Goal: Task Accomplishment & Management: Manage account settings

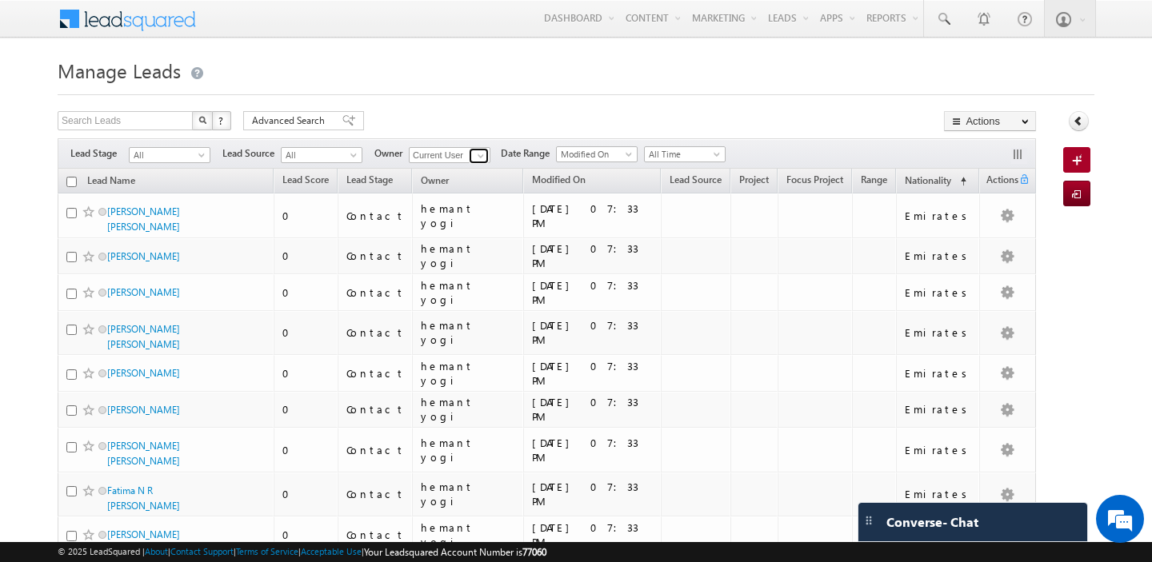
click at [476, 151] on span at bounding box center [480, 156] width 13 height 13
click at [476, 177] on link "[PERSON_NAME] [PERSON_NAME][EMAIL_ADDRESS][PERSON_NAME][DOMAIN_NAME]" at bounding box center [489, 177] width 160 height 30
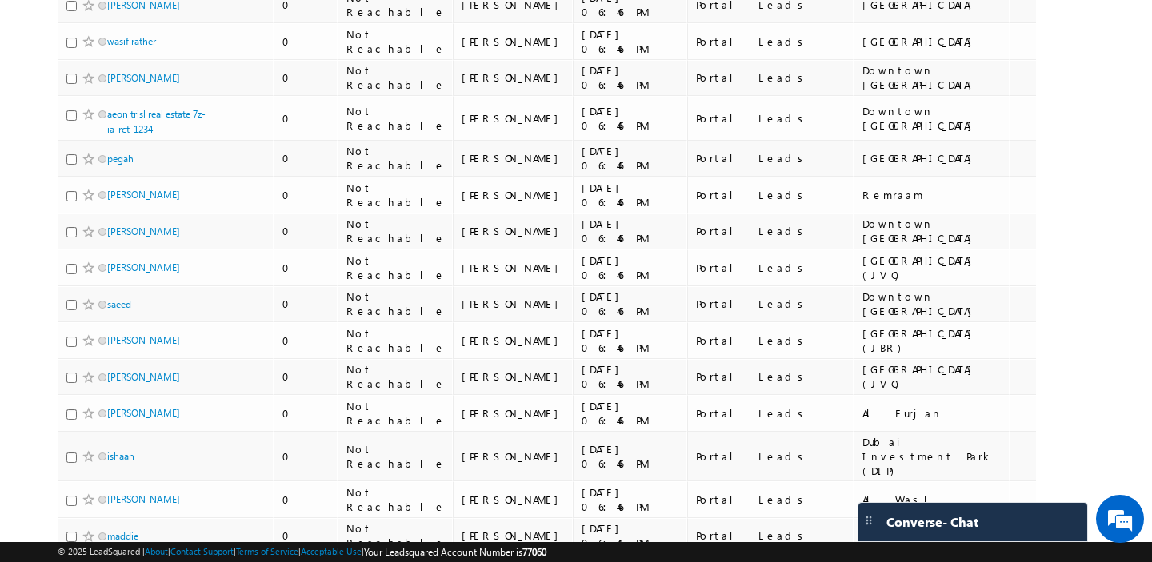
scroll to position [5718, 0]
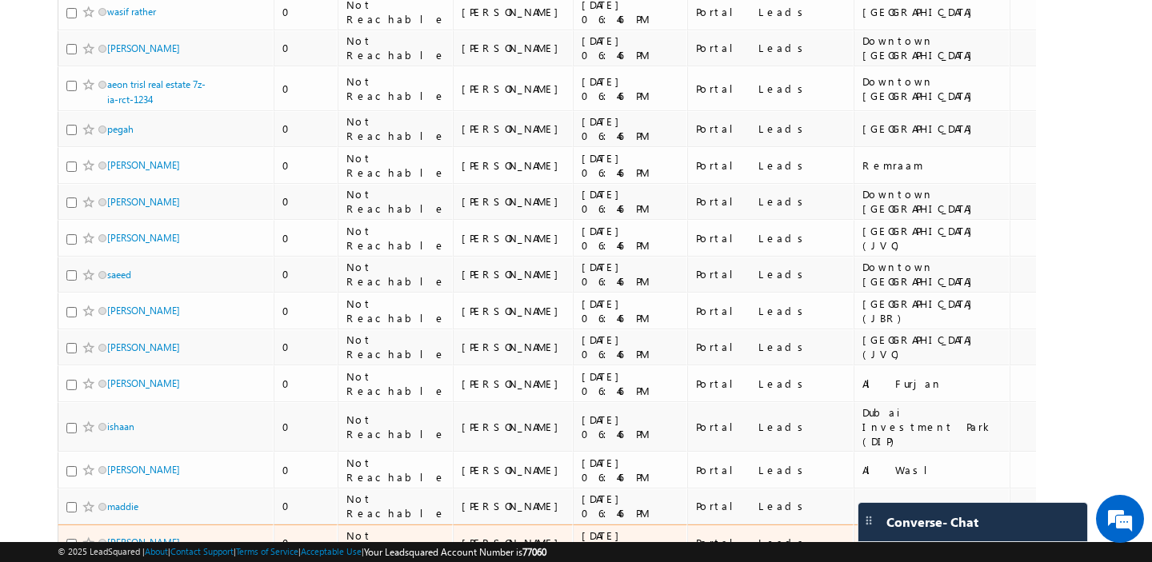
type input "[PERSON_NAME]"
drag, startPoint x: 840, startPoint y: 214, endPoint x: 877, endPoint y: 231, distance: 40.8
click at [1084, 525] on td "Above 5Million" at bounding box center [1136, 543] width 105 height 37
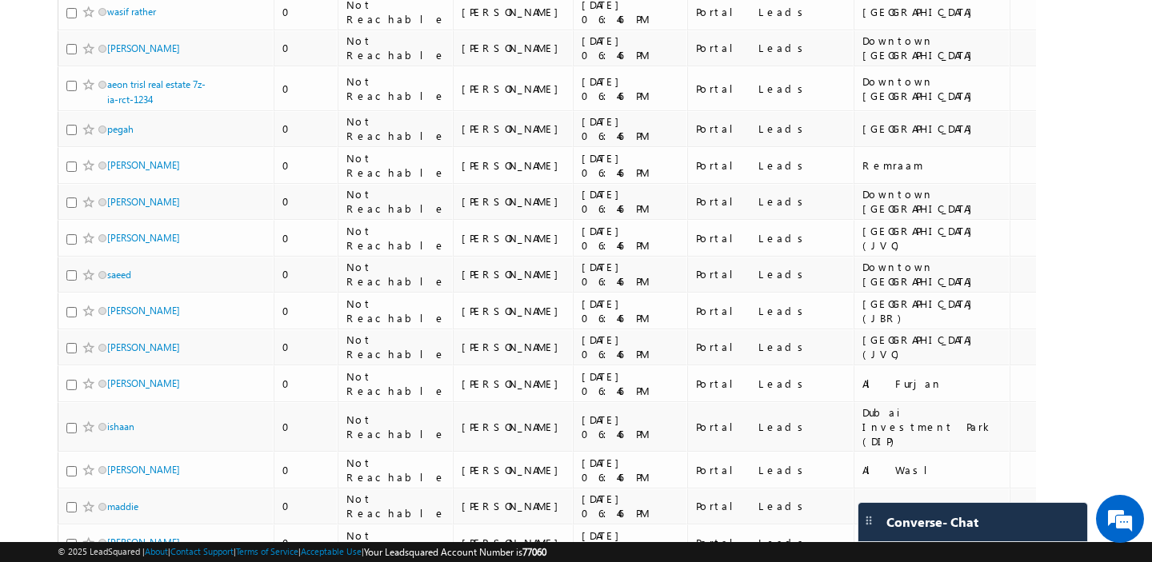
copy div "Above 5Million"
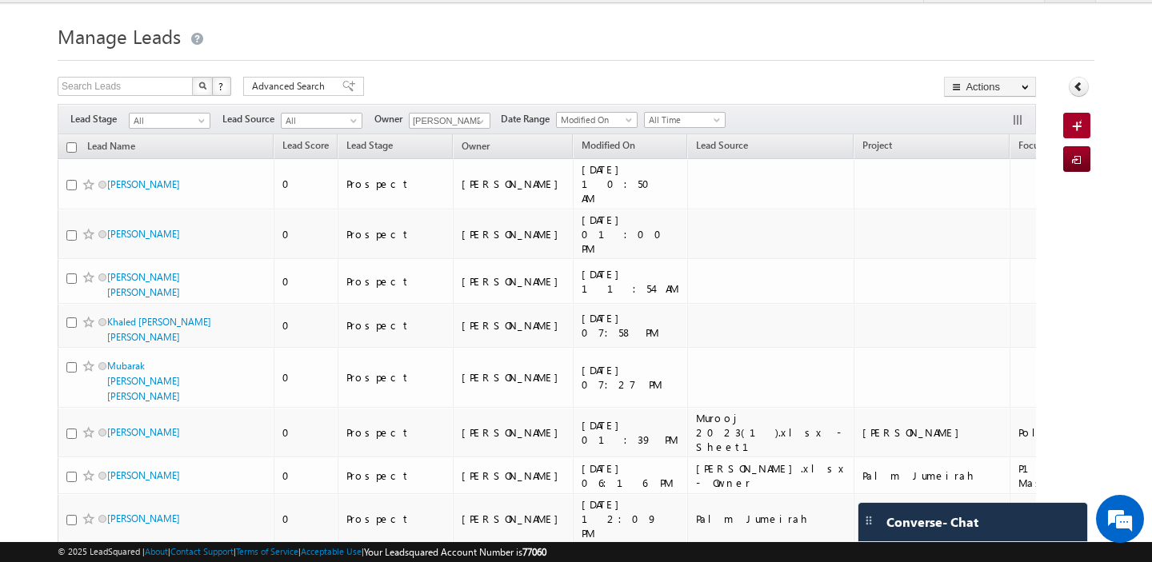
scroll to position [0, 0]
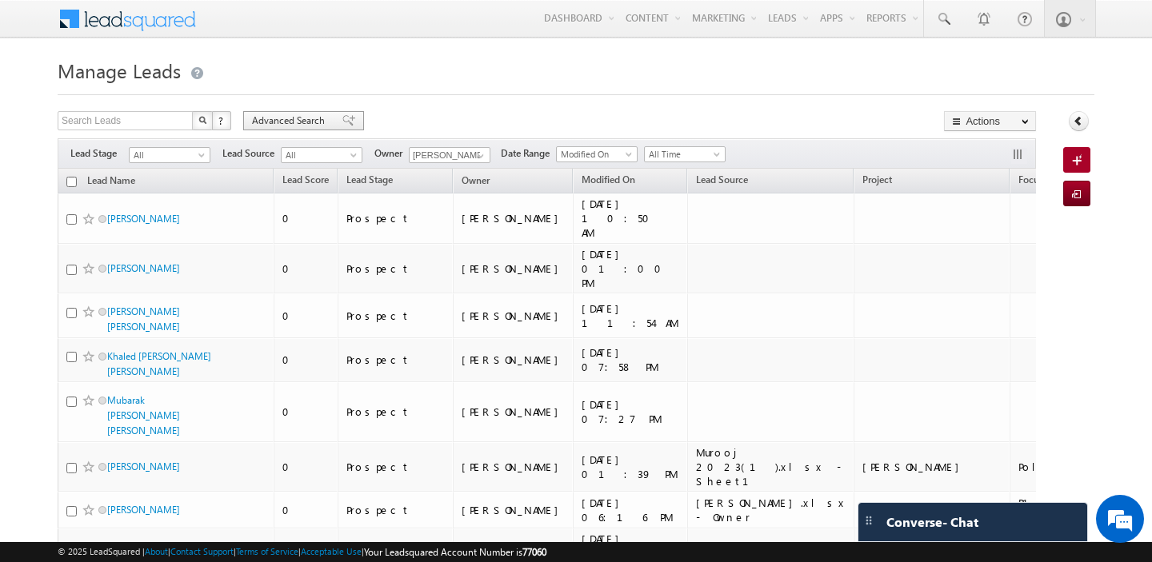
click at [274, 121] on span "Advanced Search" at bounding box center [291, 121] width 78 height 14
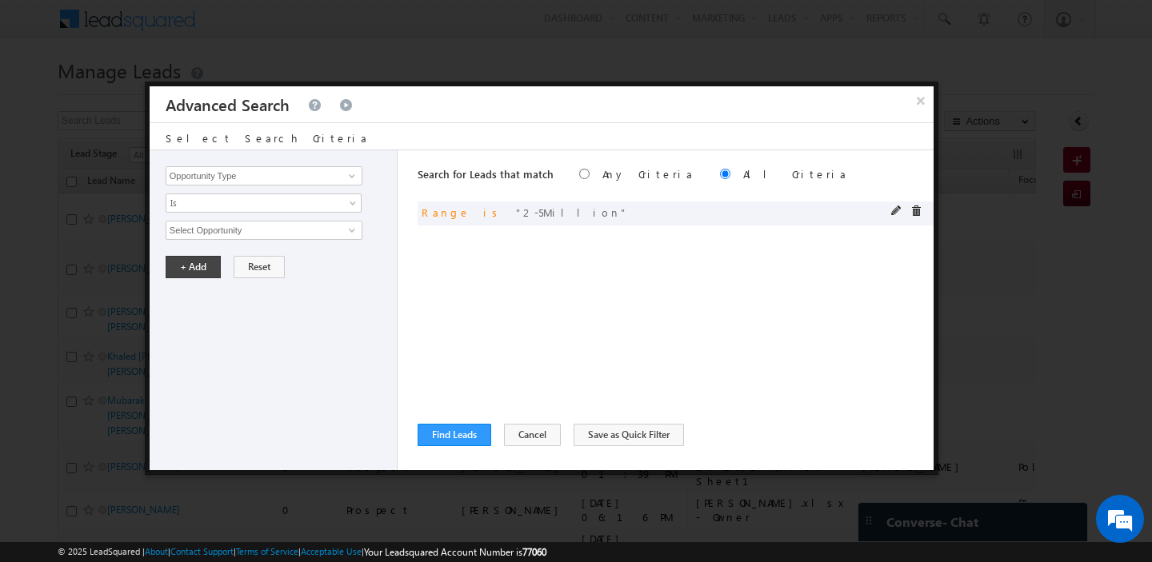
click at [921, 215] on div at bounding box center [910, 213] width 38 height 14
click at [899, 214] on span at bounding box center [896, 211] width 11 height 11
click at [238, 234] on input "2-5Million" at bounding box center [264, 230] width 197 height 19
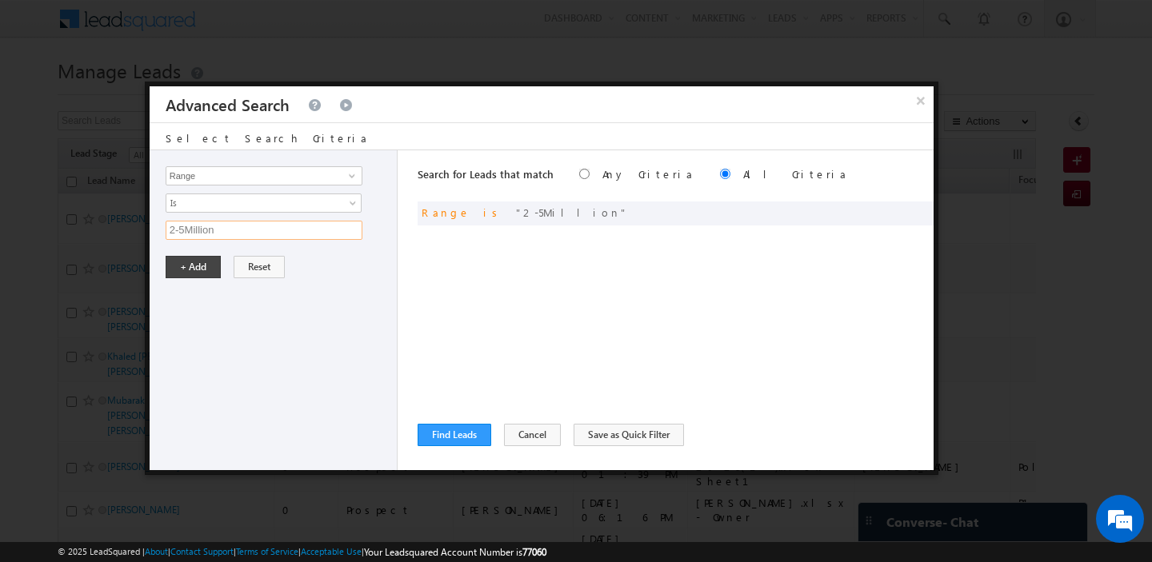
paste input "Above"
type input "Above 5Million"
click at [194, 260] on button "+ Add" at bounding box center [193, 267] width 55 height 22
click at [256, 177] on input "Opportunity Type" at bounding box center [264, 175] width 197 height 19
click at [250, 201] on link "Lead Source" at bounding box center [264, 209] width 197 height 18
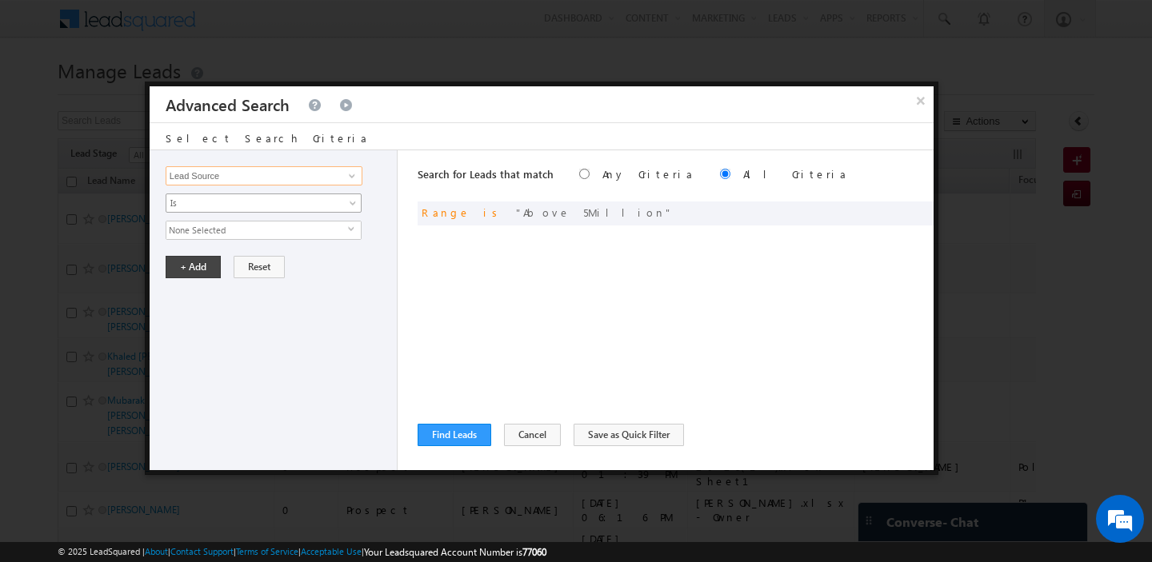
type input "Lead Source"
click at [236, 201] on span "Is" at bounding box center [253, 203] width 174 height 14
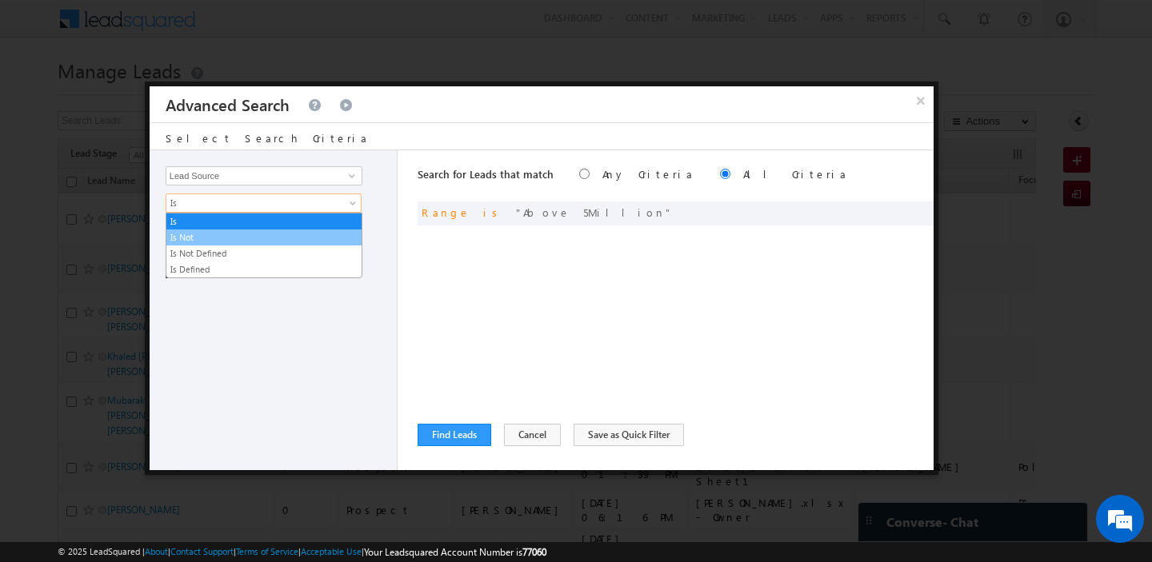
click at [210, 234] on link "Is Not" at bounding box center [263, 237] width 195 height 14
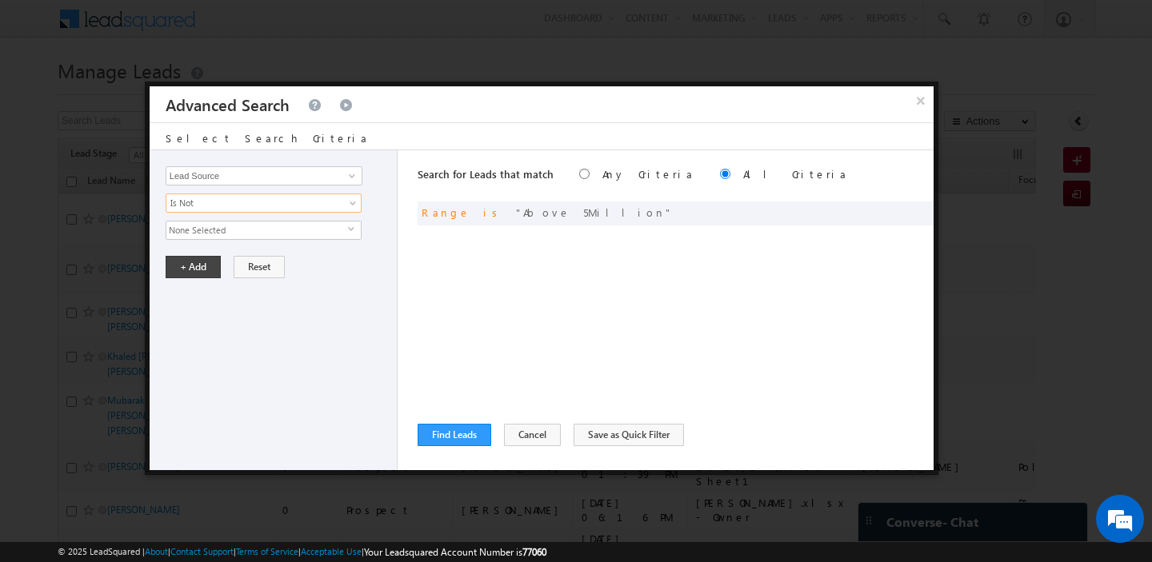
click at [222, 233] on span "None Selected" at bounding box center [257, 231] width 182 height 18
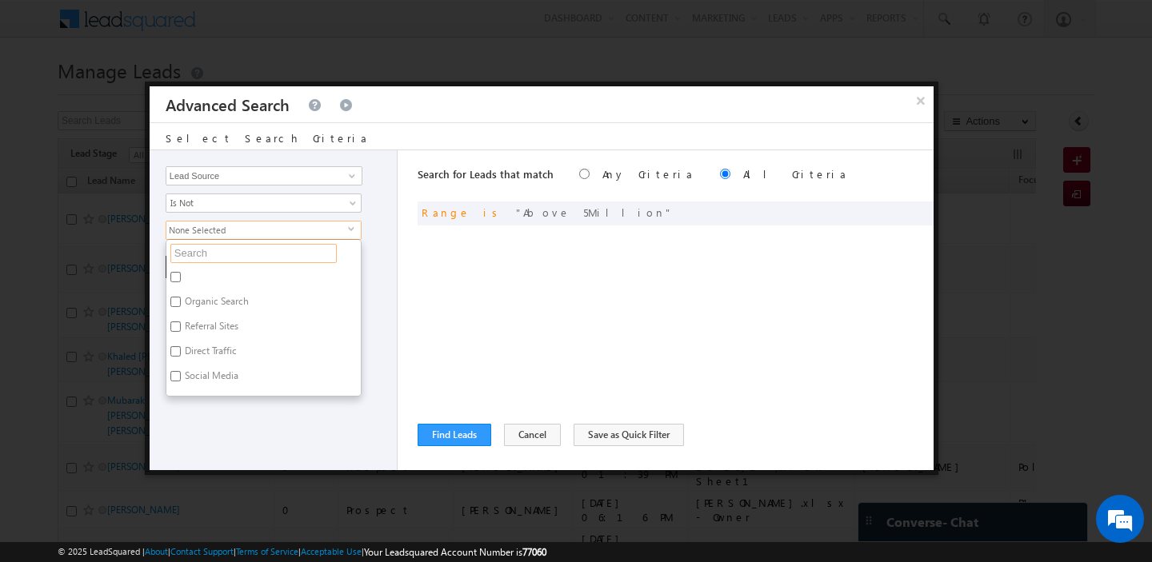
click at [212, 254] on input "text" at bounding box center [253, 253] width 166 height 19
type input "port"
click at [226, 302] on label "Portal Leads" at bounding box center [209, 304] width 86 height 25
click at [181, 302] on input "Portal Leads" at bounding box center [175, 302] width 10 height 10
checkbox input "true"
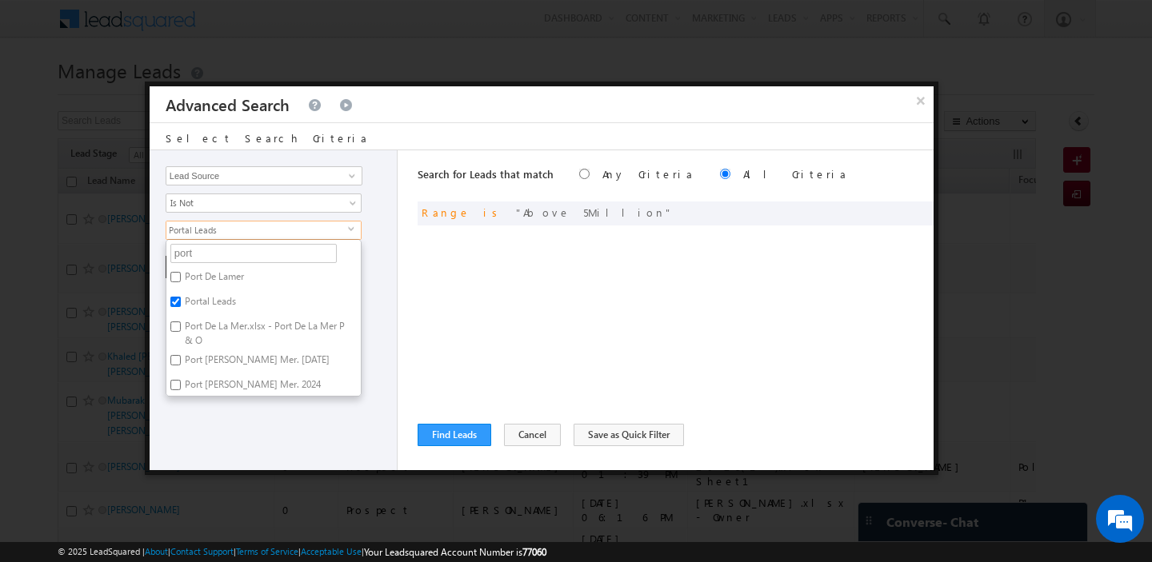
click at [226, 408] on div "Opportunity Type Lead Activity Task Sales Group Prospect Id Address 1 Address 2…" at bounding box center [274, 310] width 248 height 320
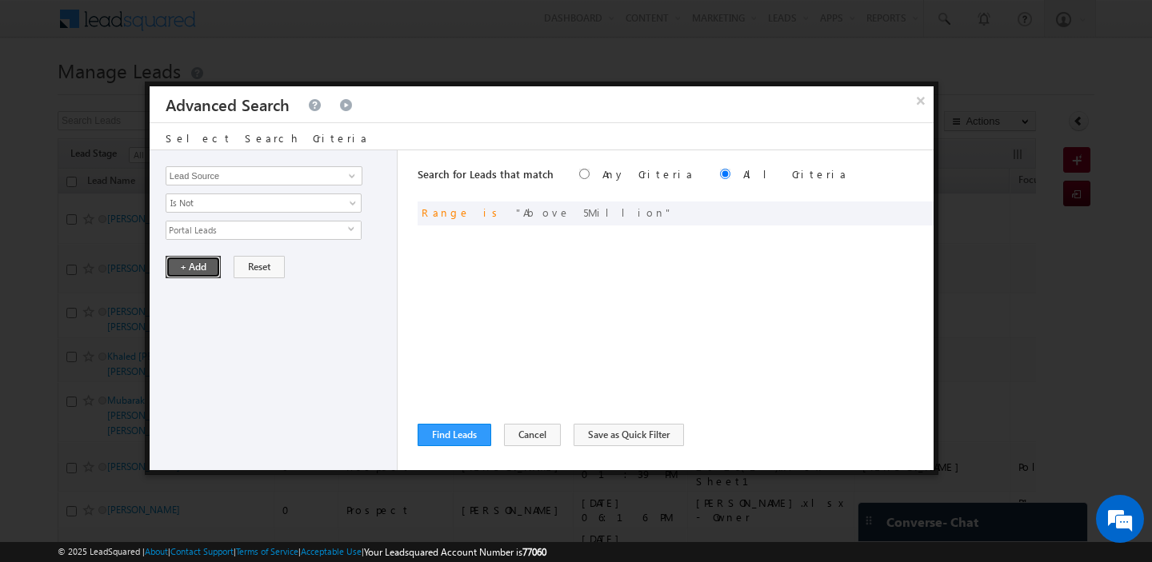
click at [189, 266] on button "+ Add" at bounding box center [193, 267] width 55 height 22
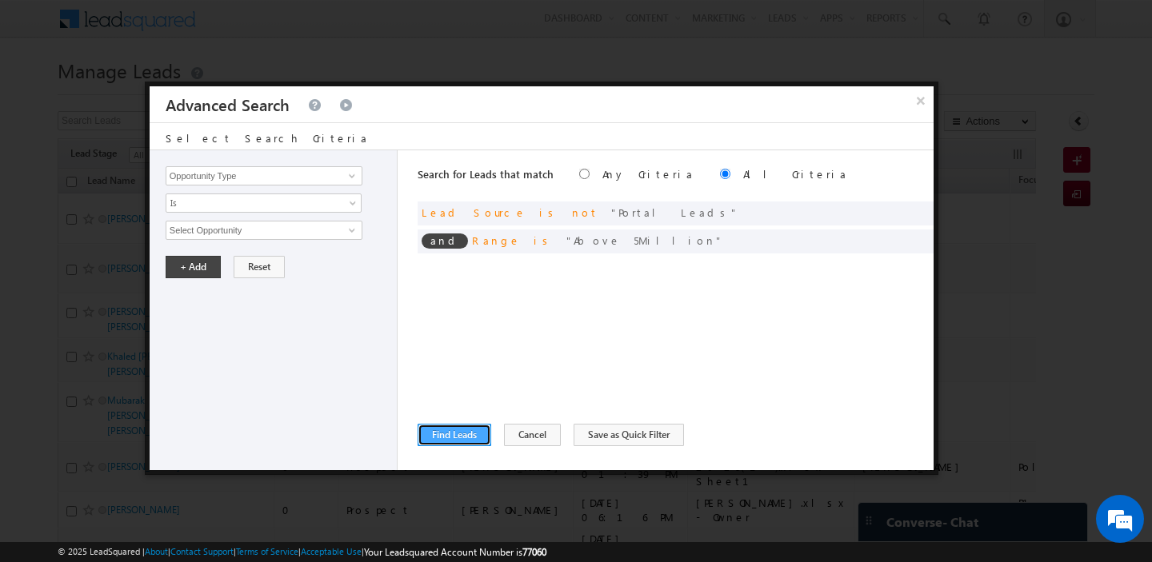
click at [434, 438] on button "Find Leads" at bounding box center [455, 435] width 74 height 22
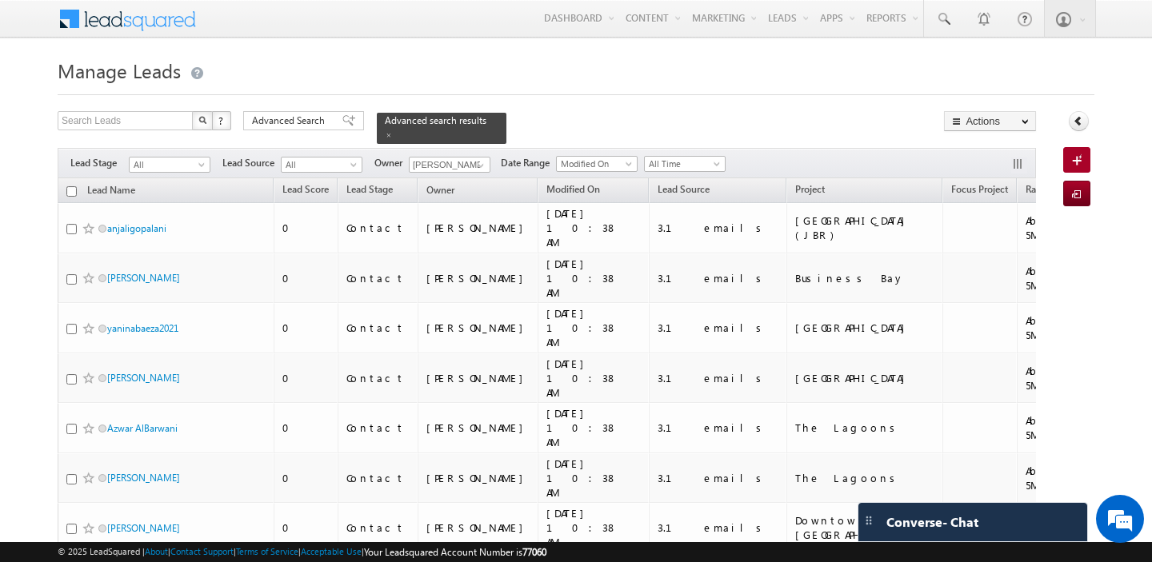
click at [72, 193] on input "checkbox" at bounding box center [71, 191] width 10 height 10
checkbox input "true"
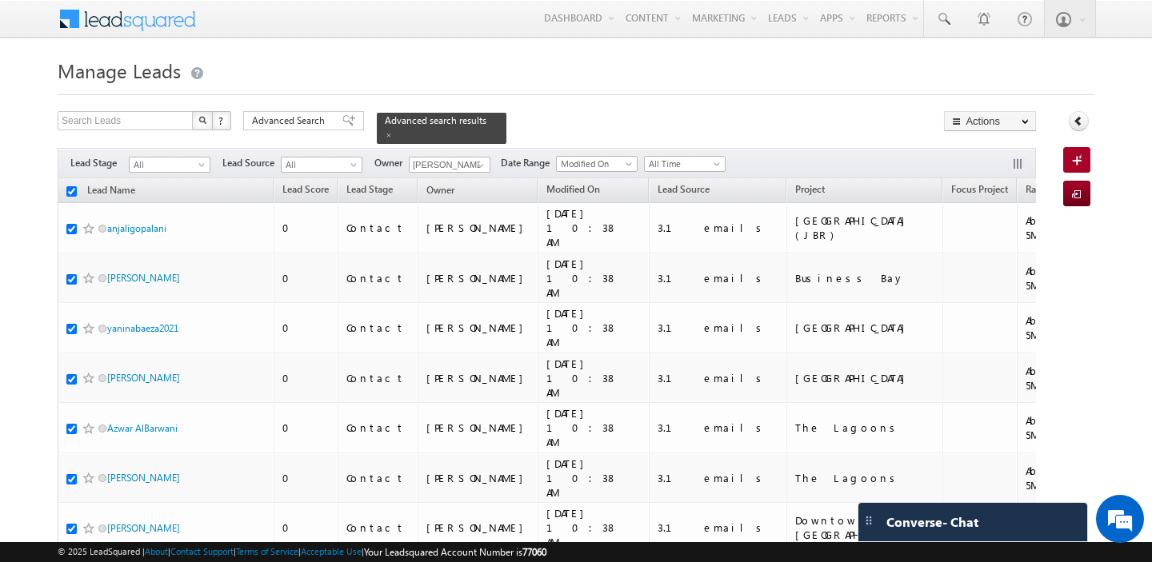
checkbox input "true"
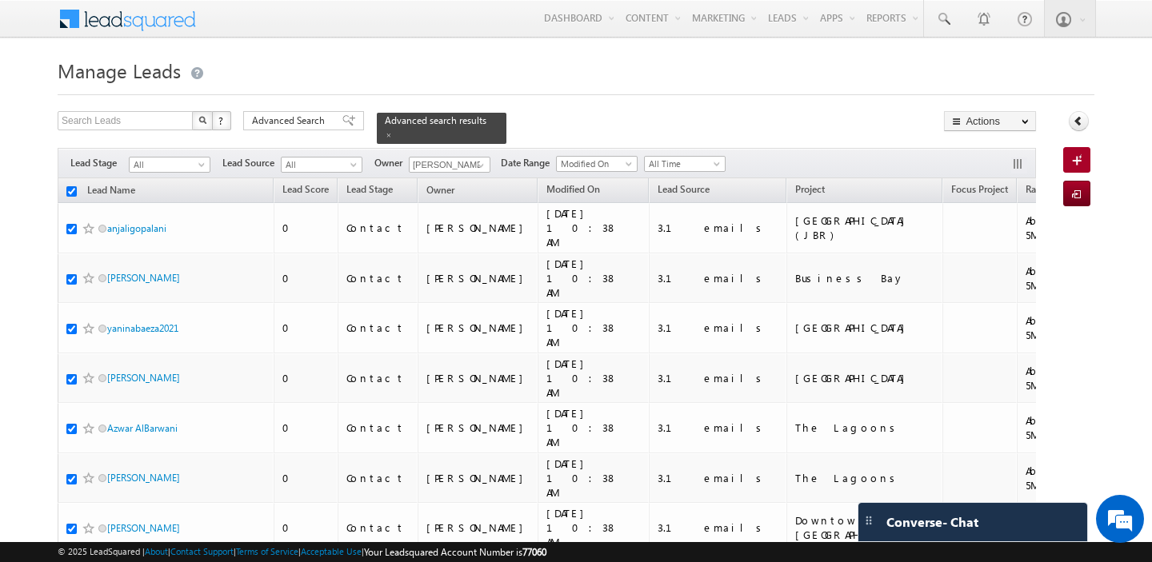
checkbox input "true"
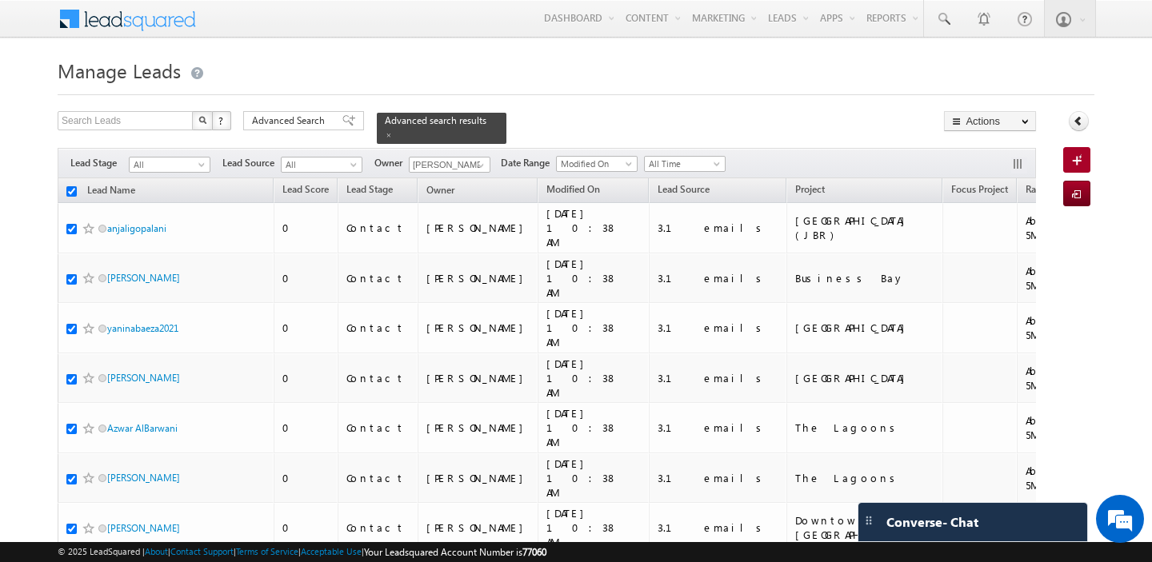
checkbox input "true"
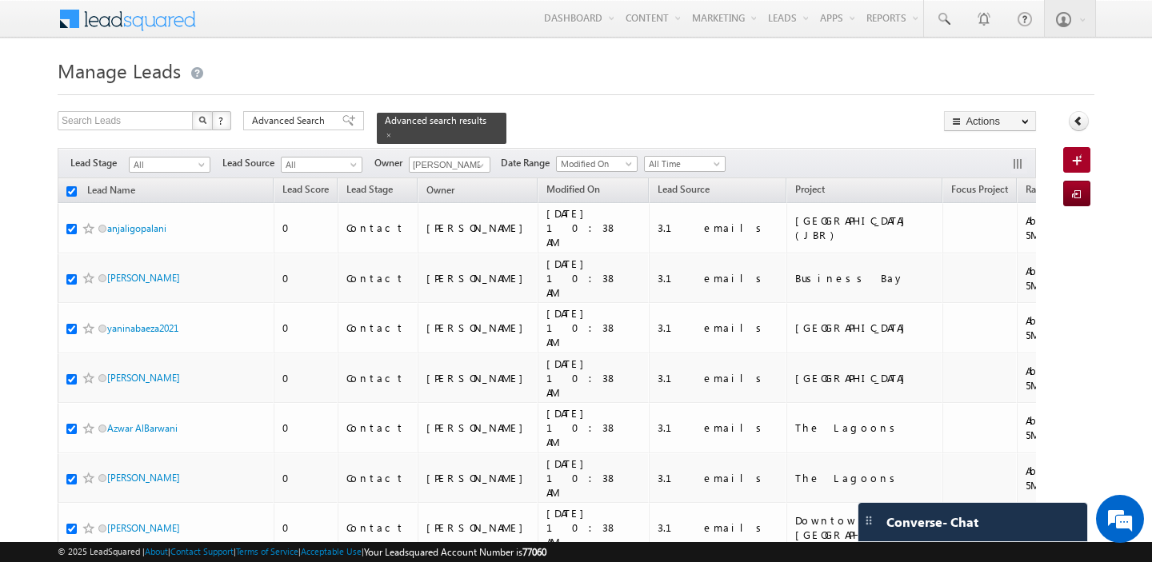
checkbox input "true"
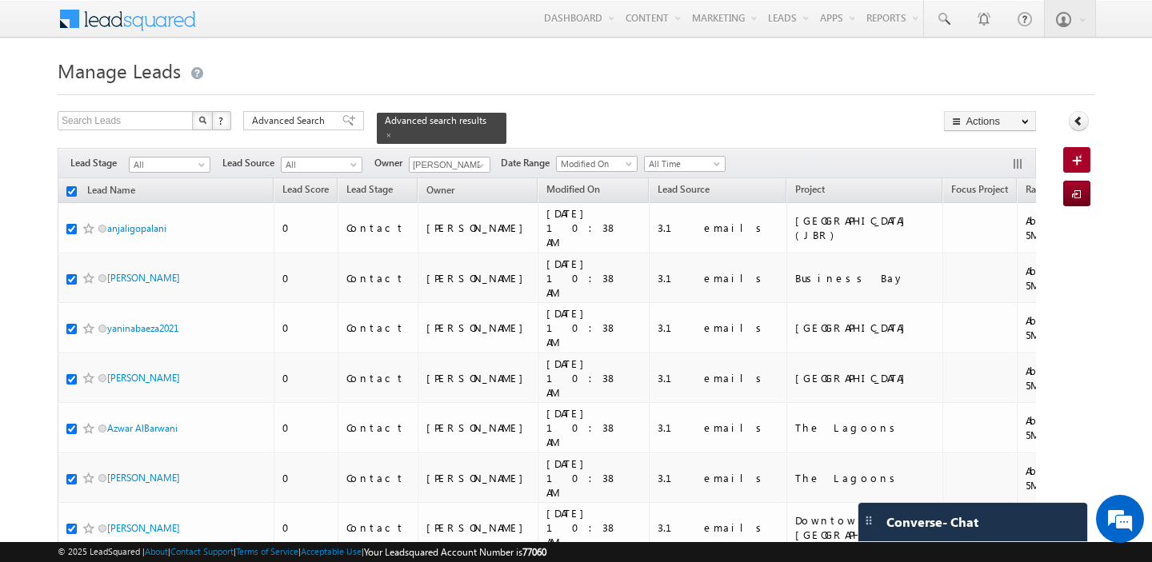
checkbox input "true"
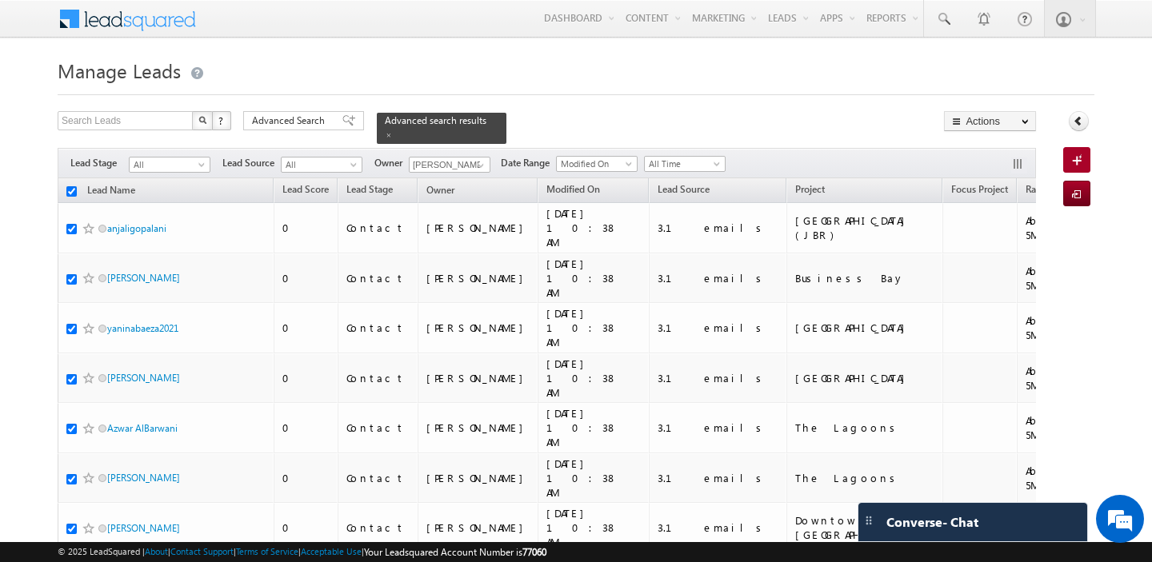
checkbox input "true"
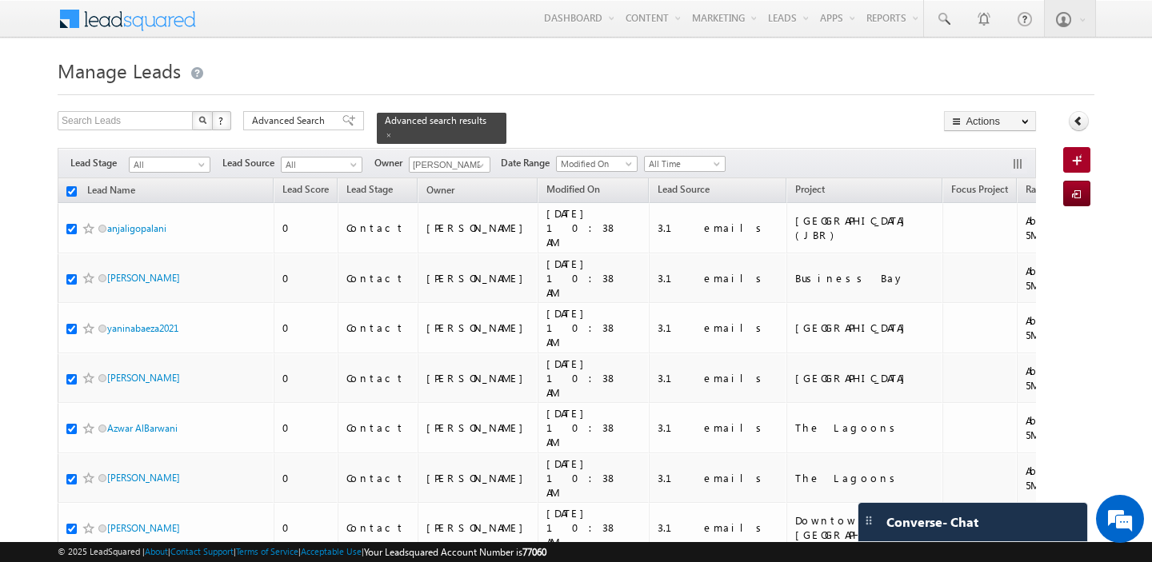
checkbox input "true"
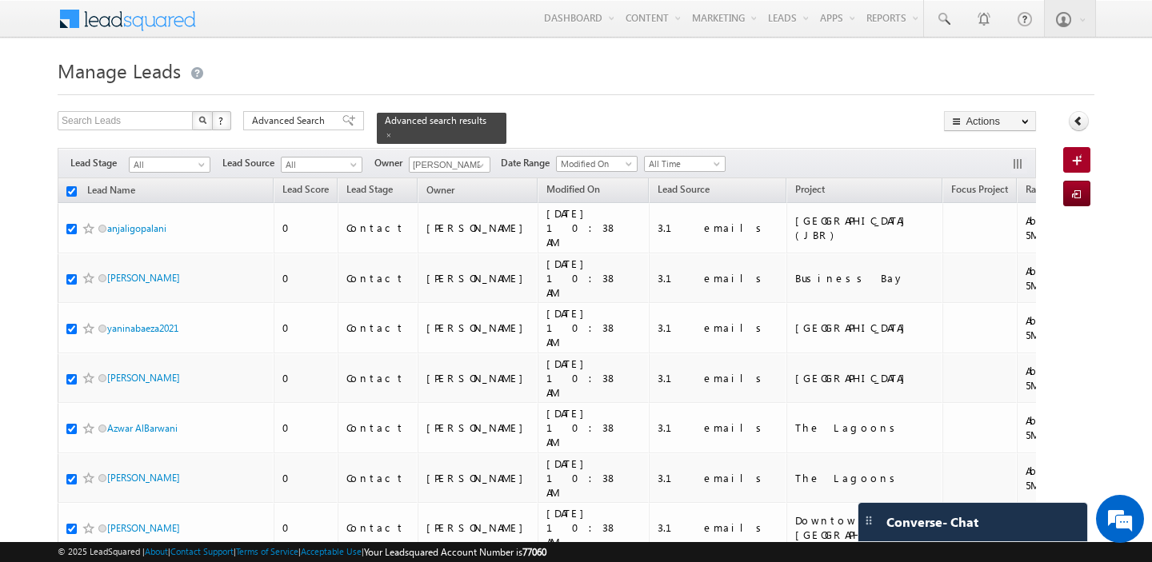
checkbox input "true"
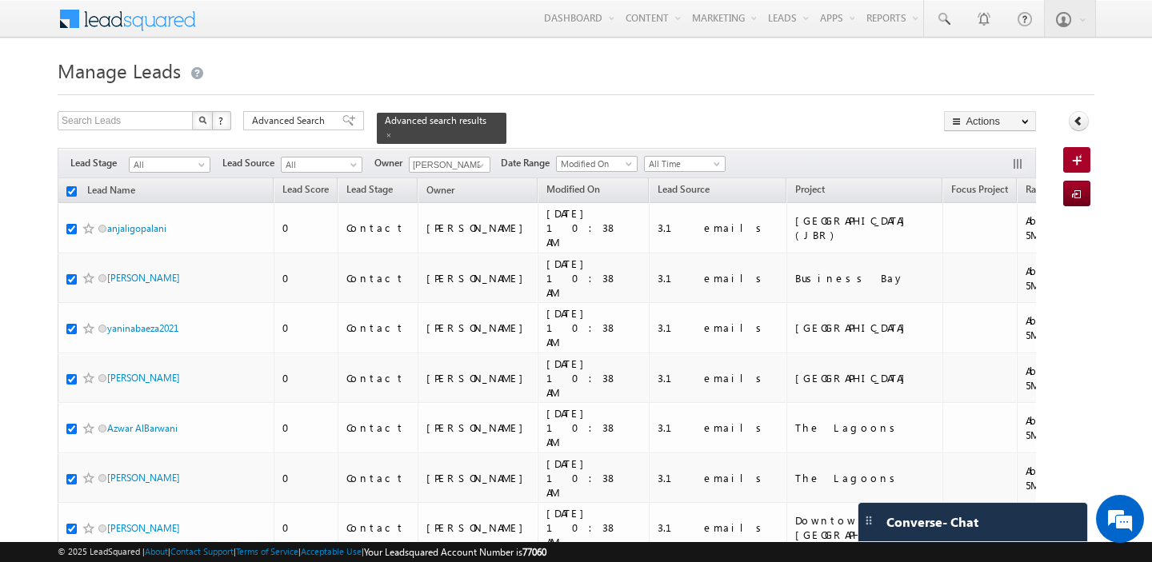
checkbox input "true"
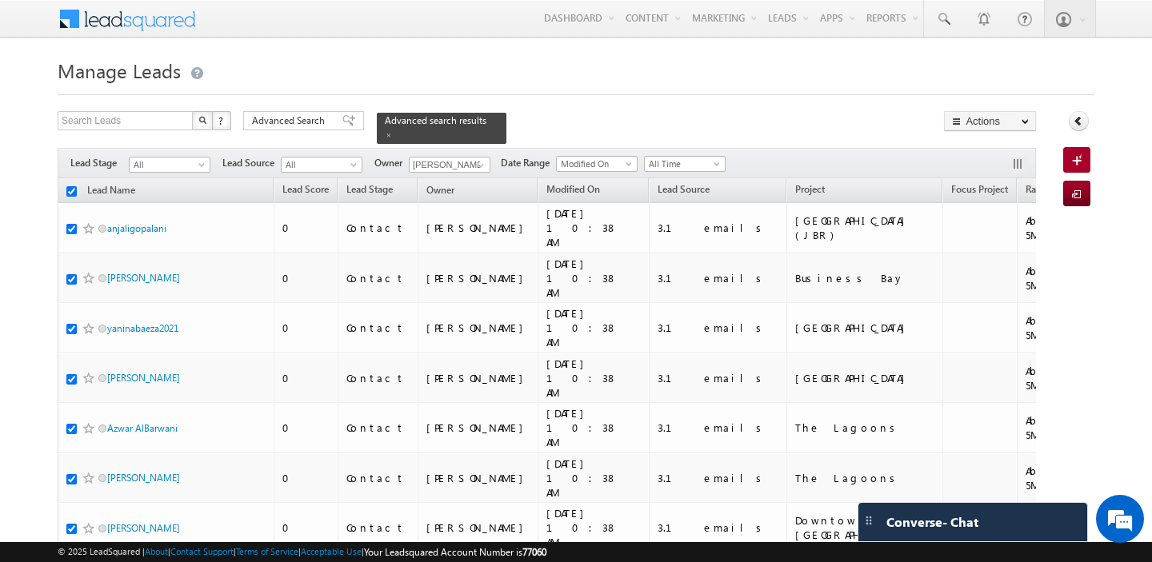
checkbox input "true"
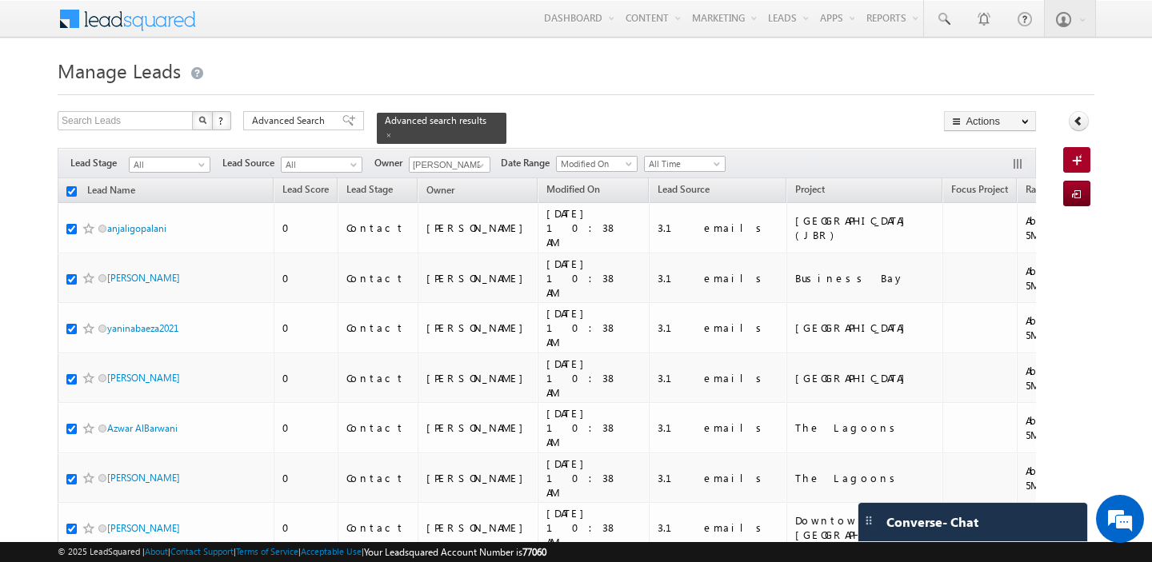
checkbox input "true"
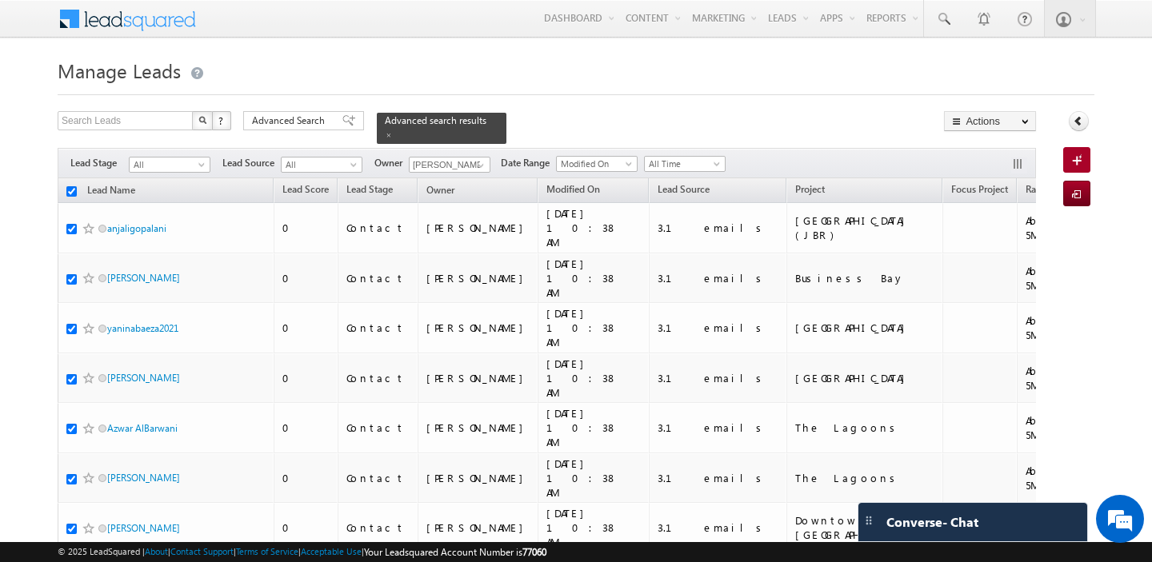
checkbox input "true"
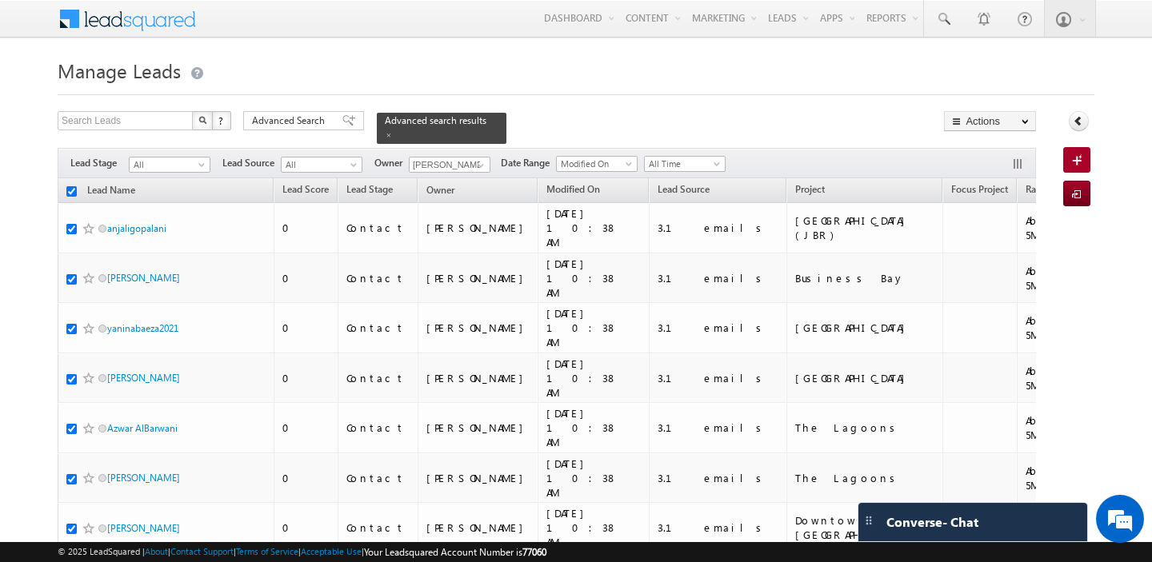
checkbox input "true"
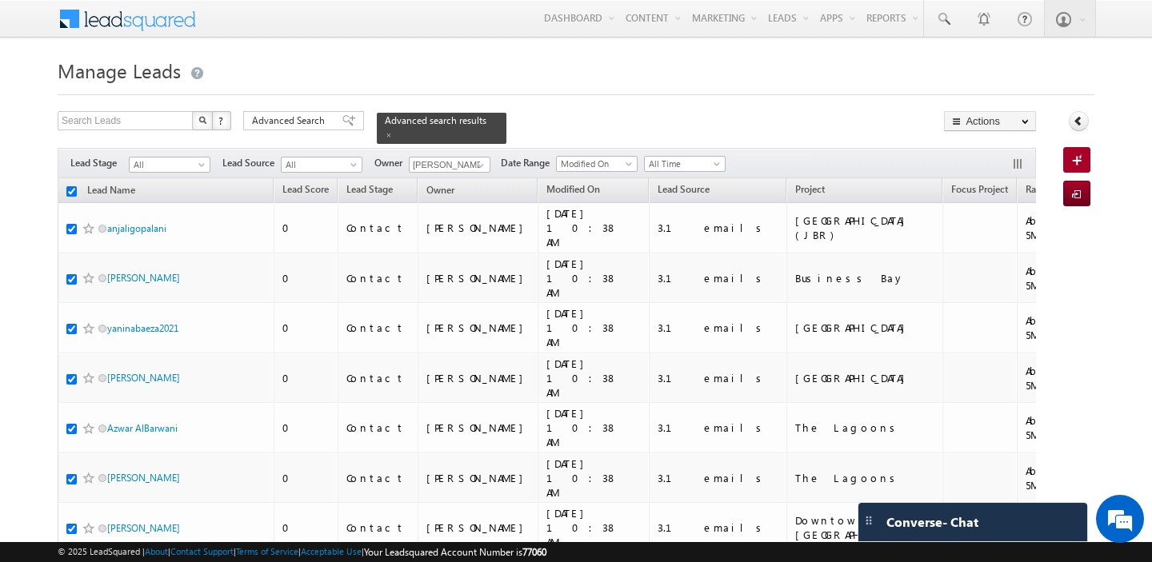
checkbox input "true"
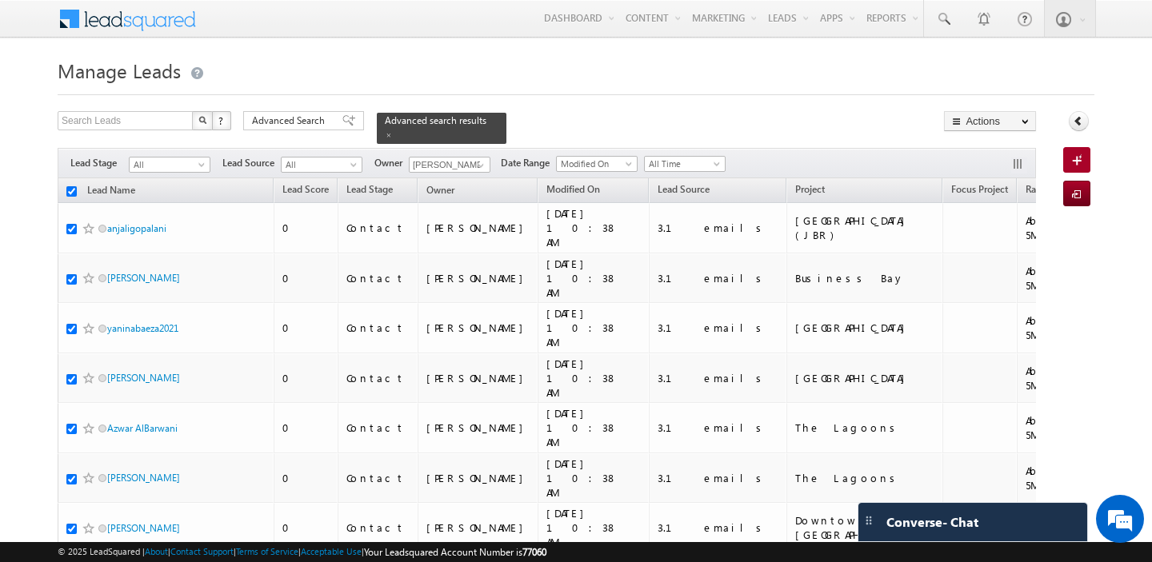
checkbox input "true"
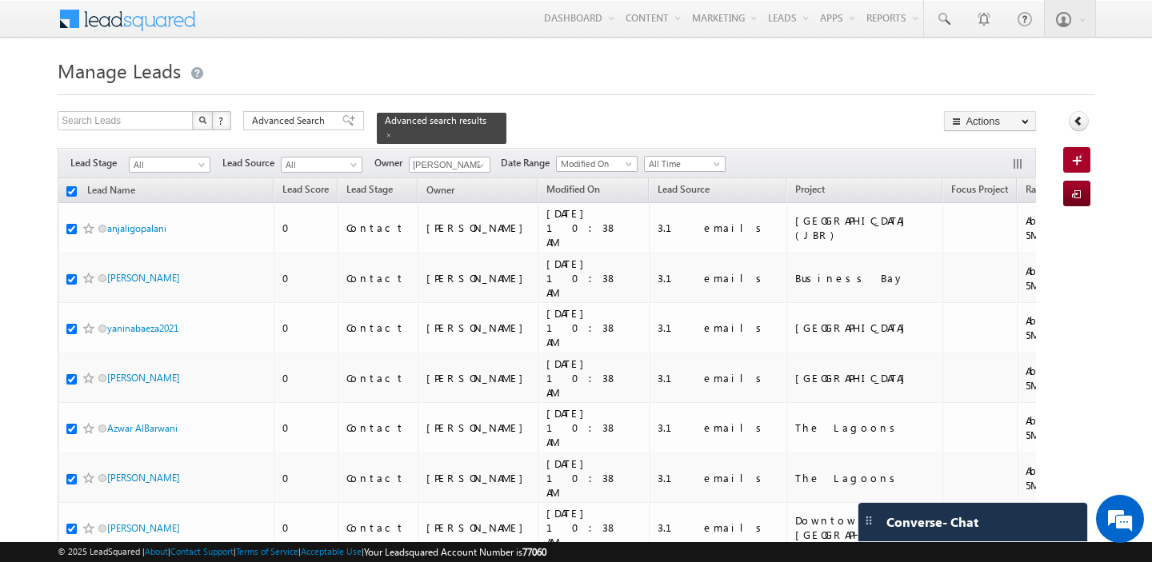
checkbox input "true"
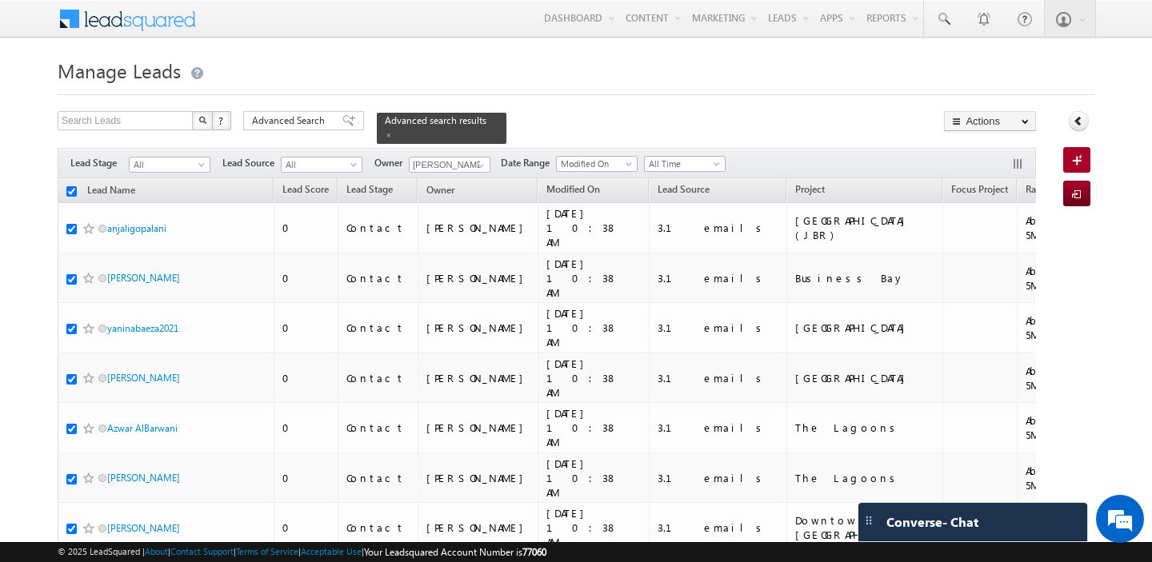
checkbox input "true"
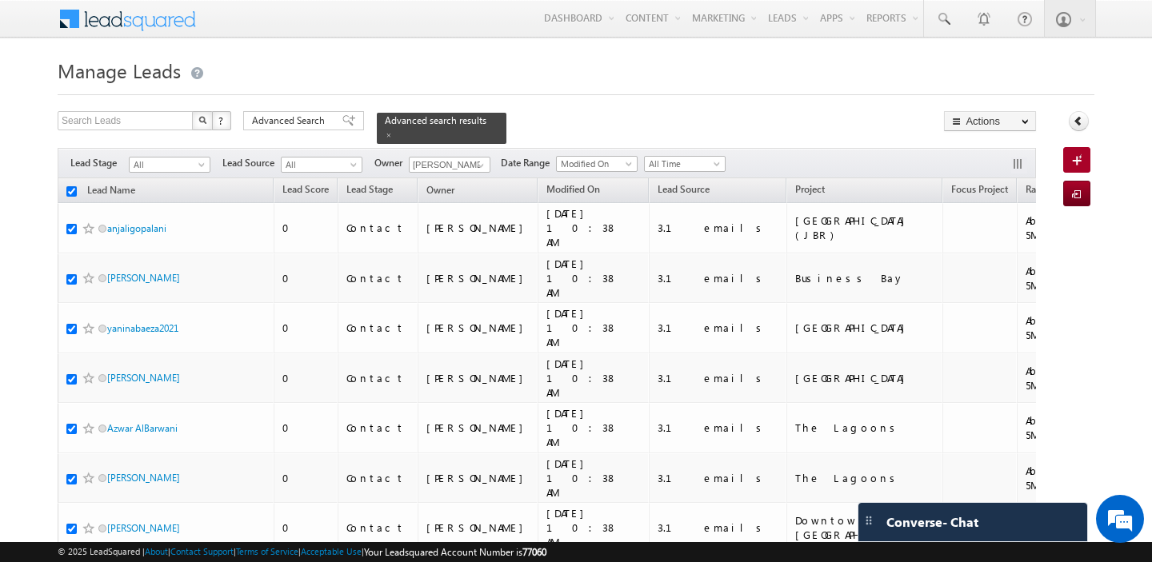
checkbox input "true"
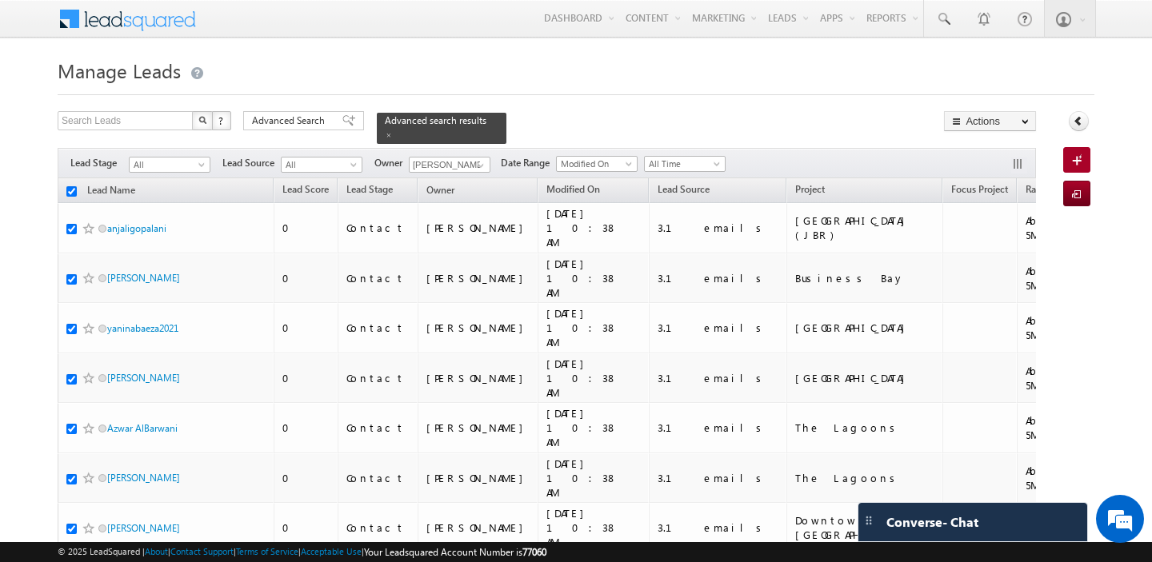
checkbox input "true"
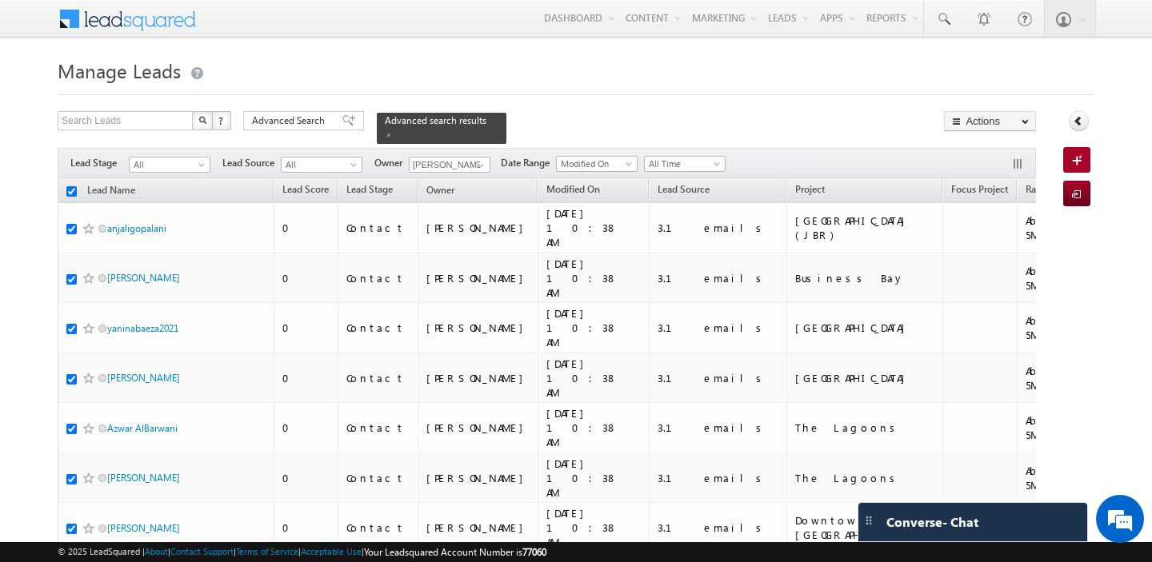
checkbox input "true"
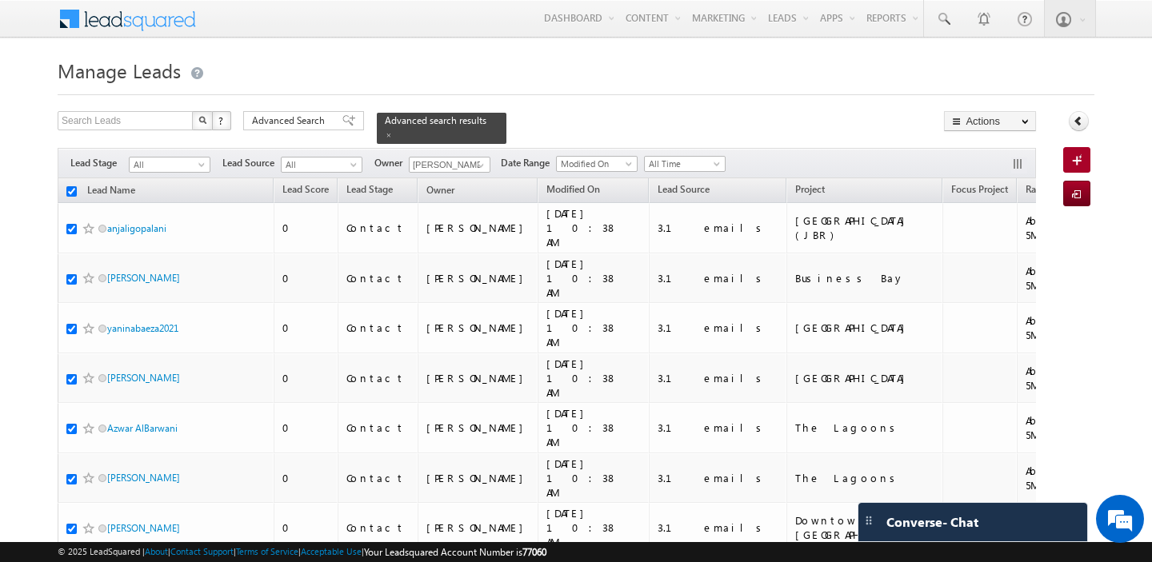
checkbox input "true"
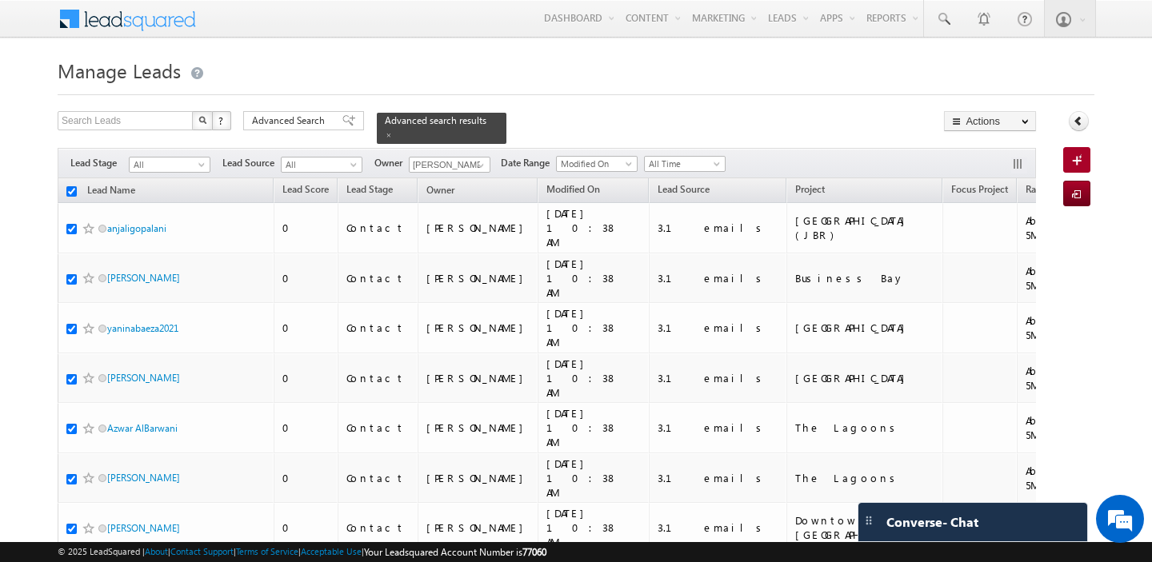
checkbox input "true"
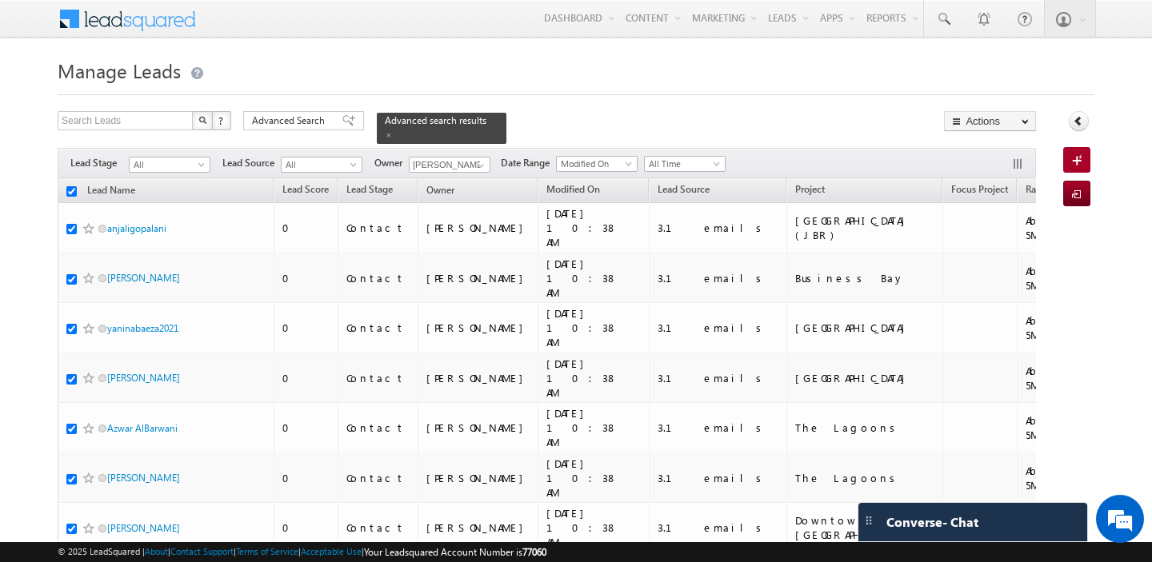
checkbox input "true"
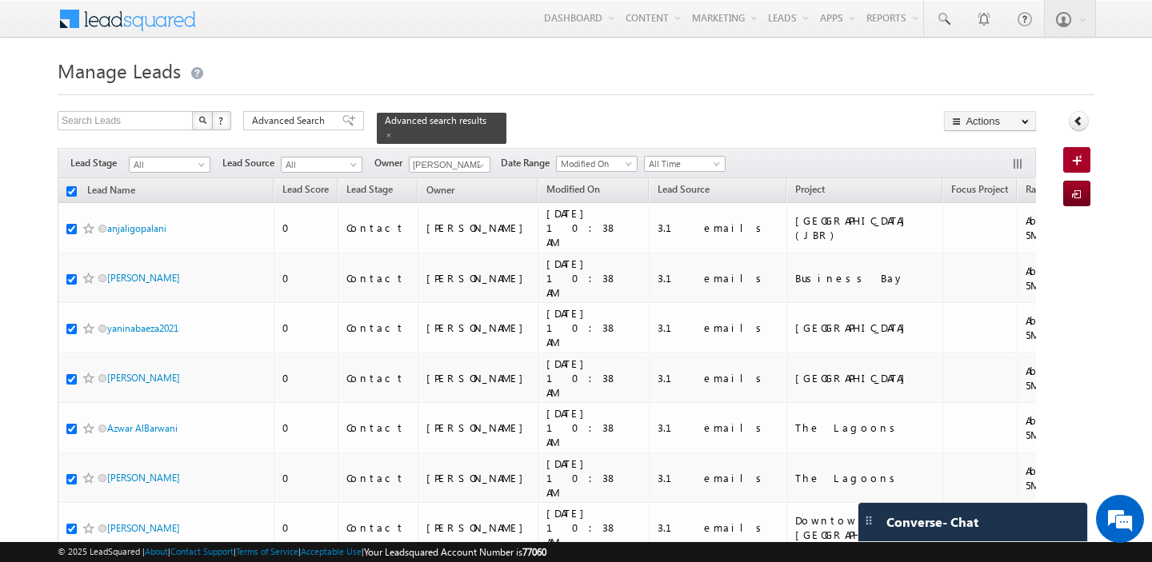
checkbox input "true"
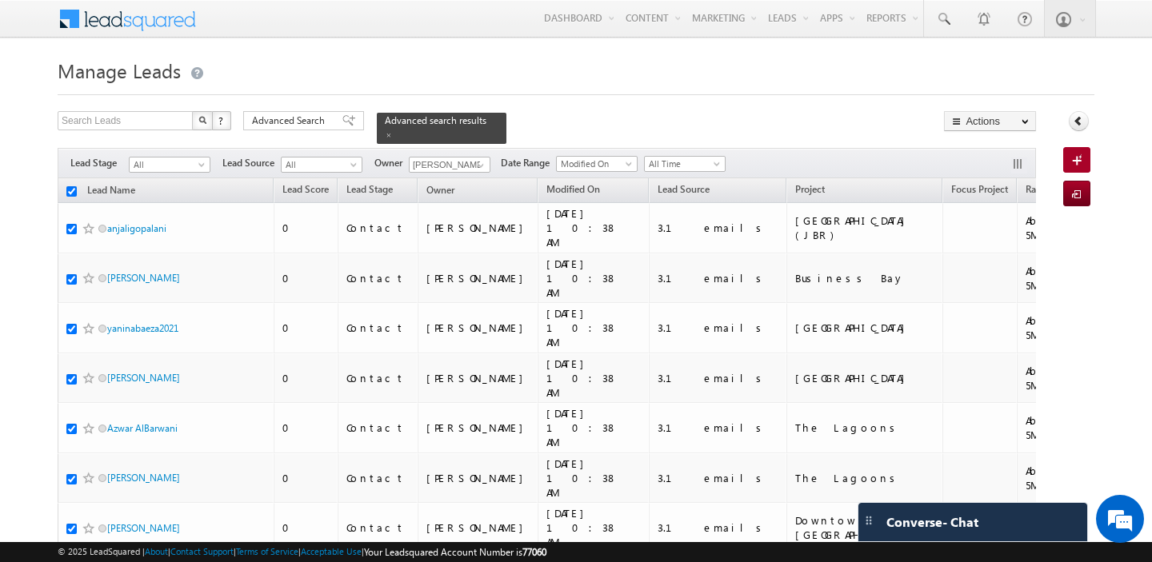
checkbox input "true"
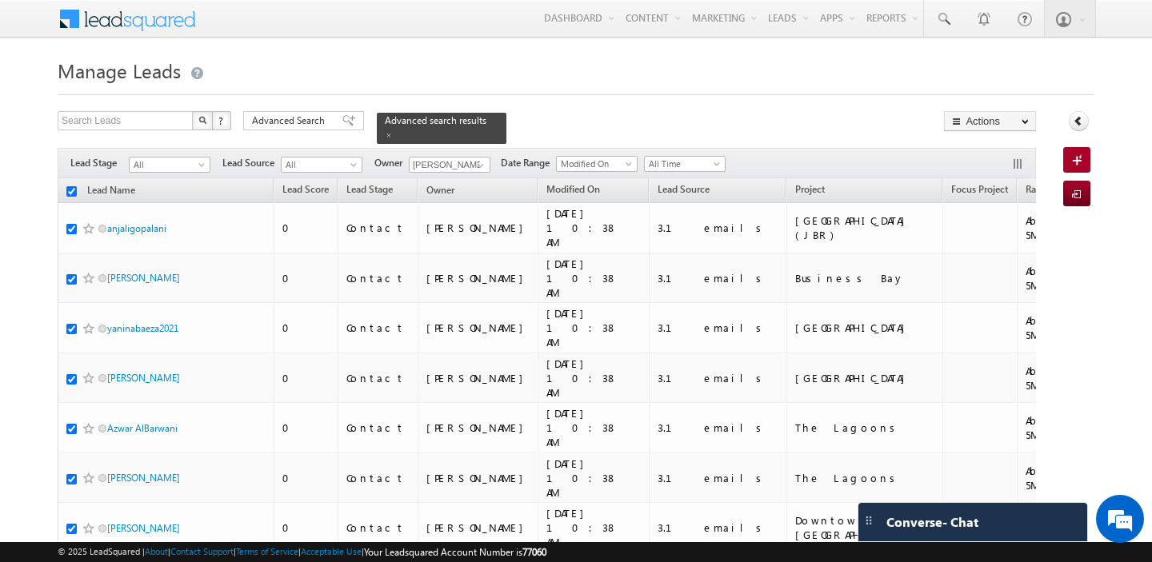
checkbox input "true"
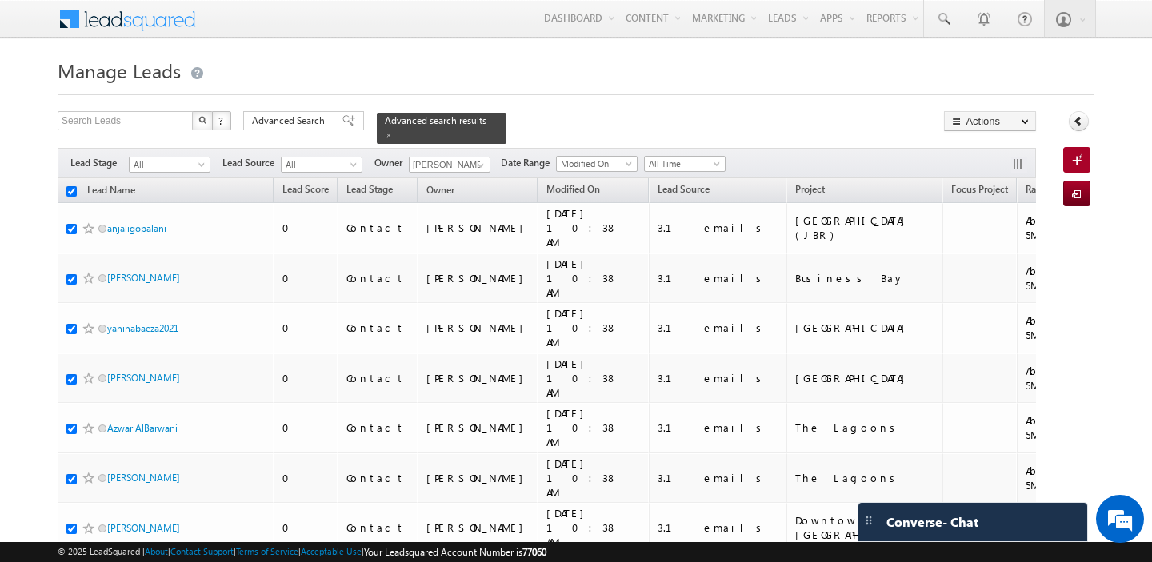
checkbox input "true"
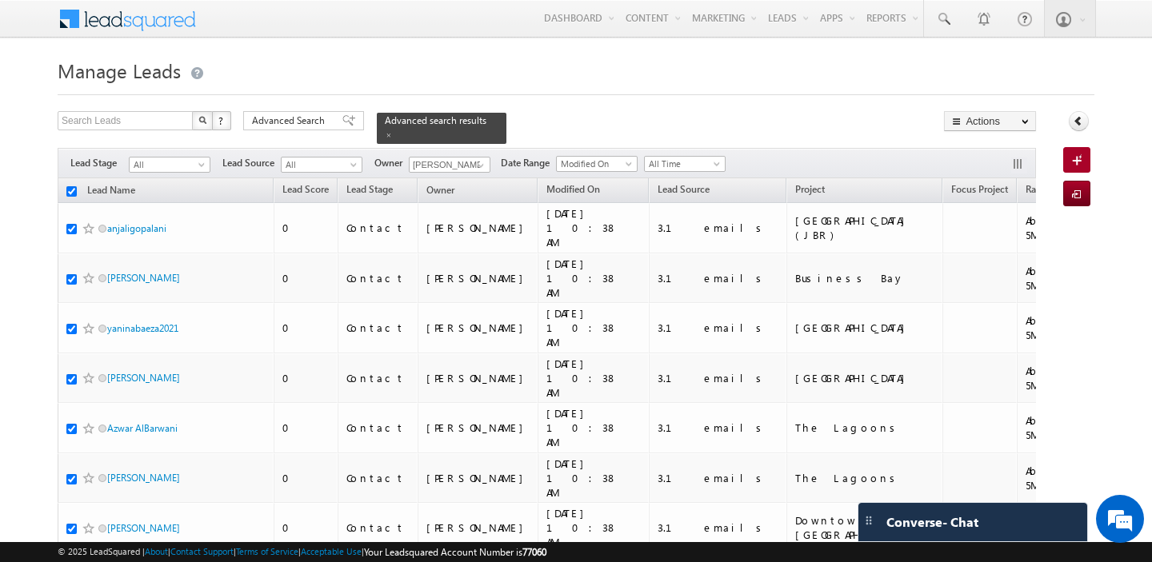
checkbox input "true"
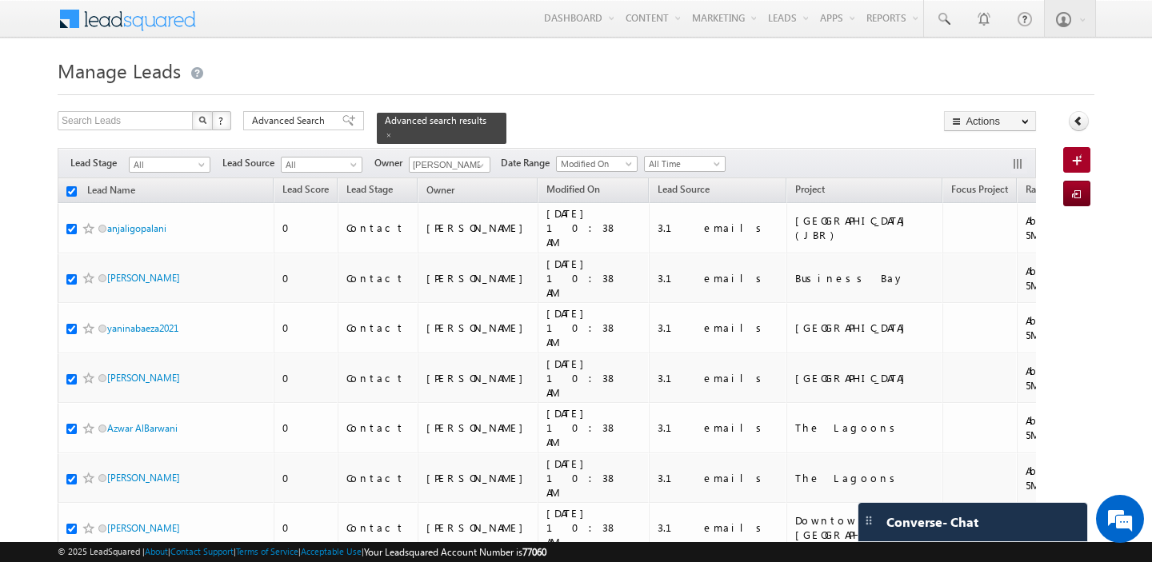
checkbox input "true"
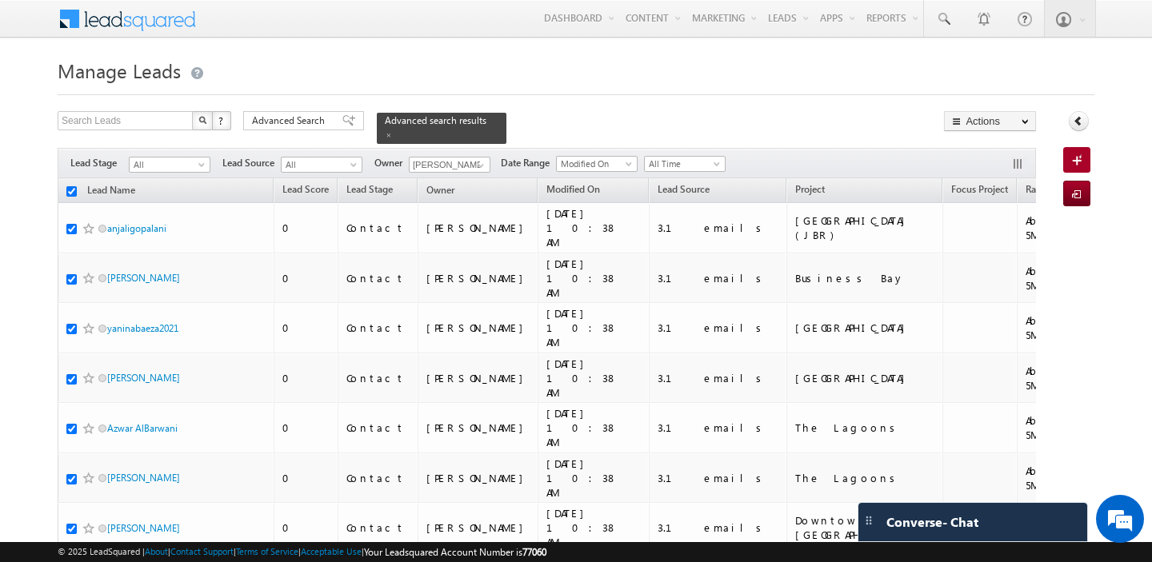
checkbox input "true"
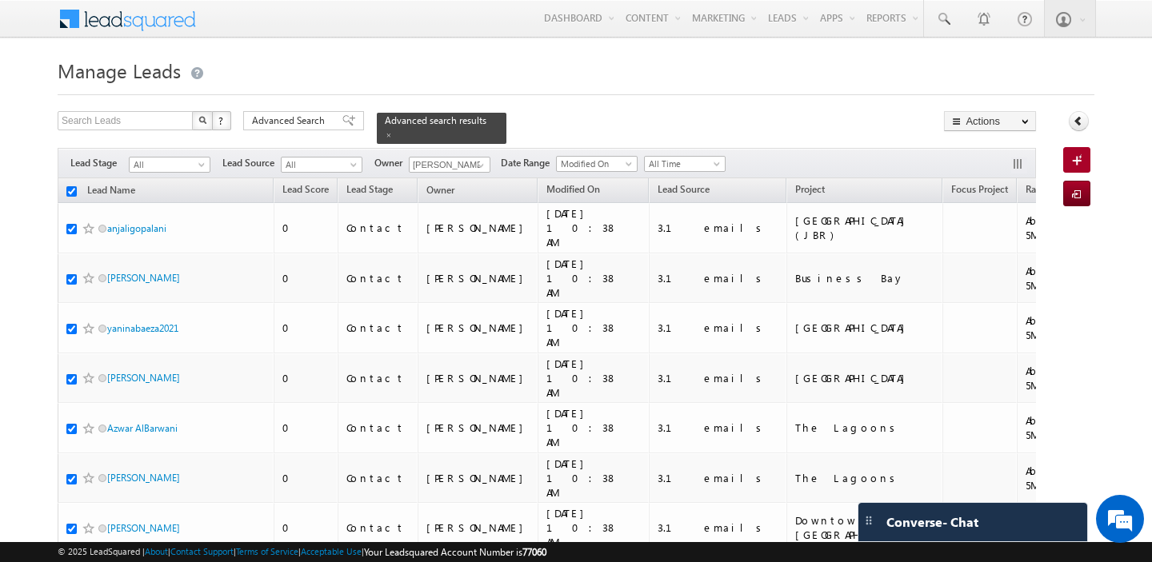
checkbox input "true"
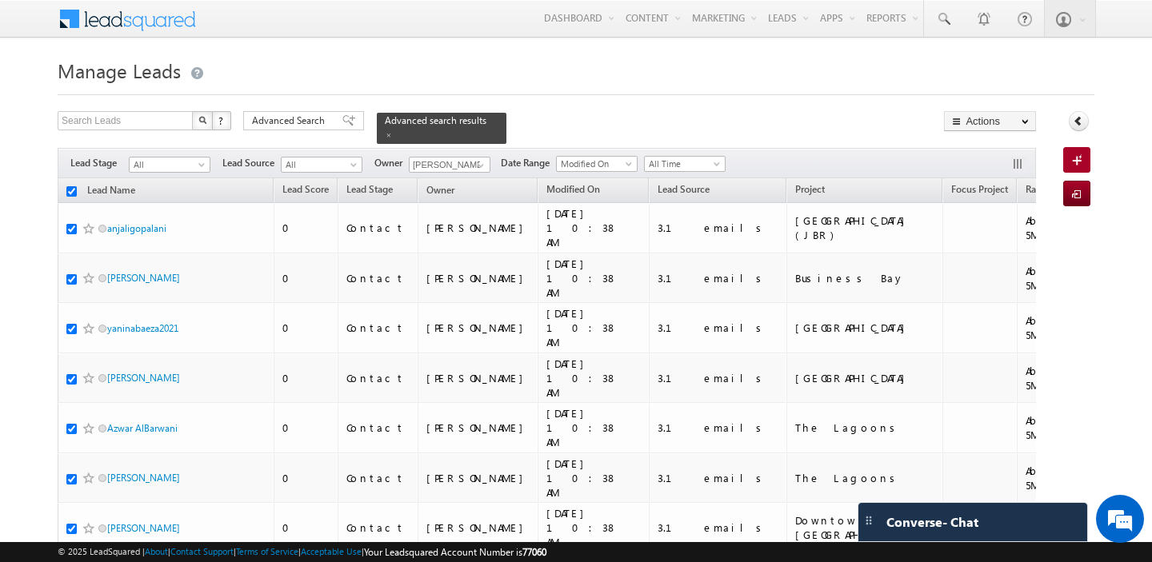
checkbox input "true"
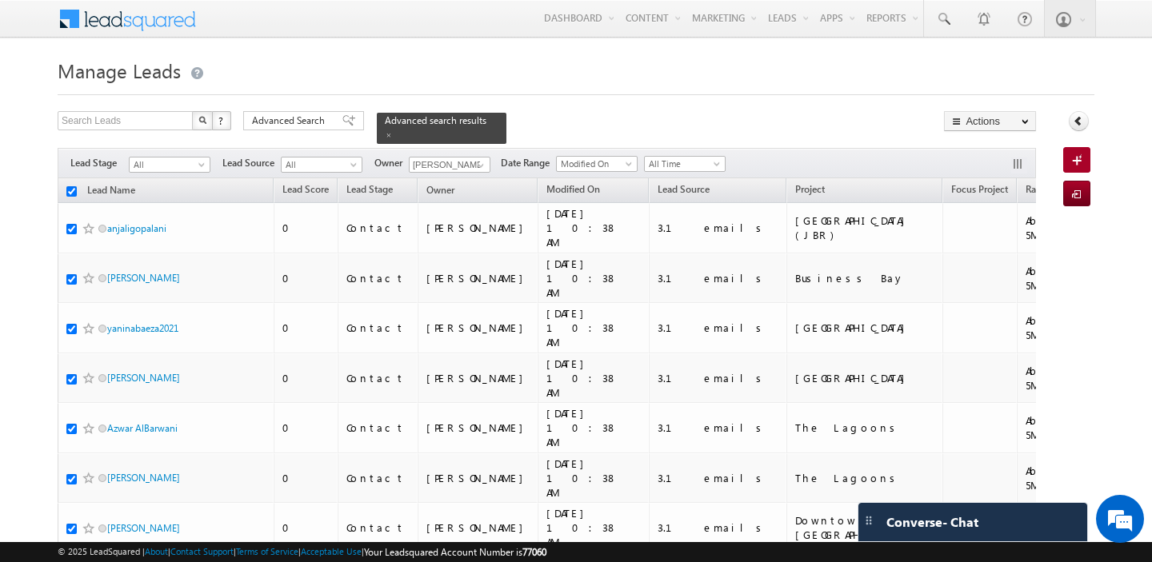
checkbox input "true"
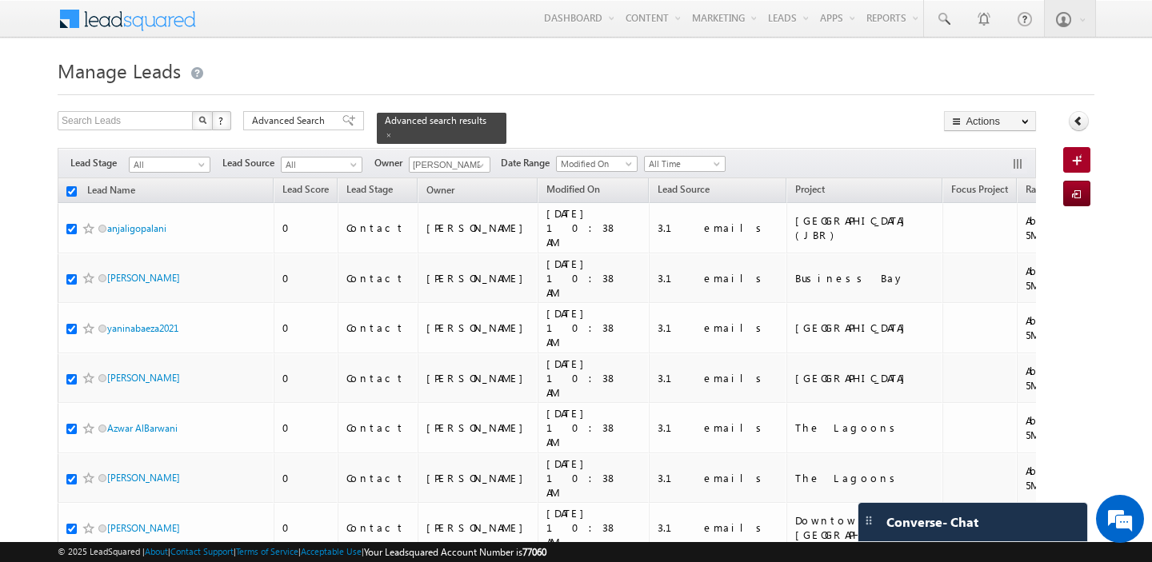
checkbox input "true"
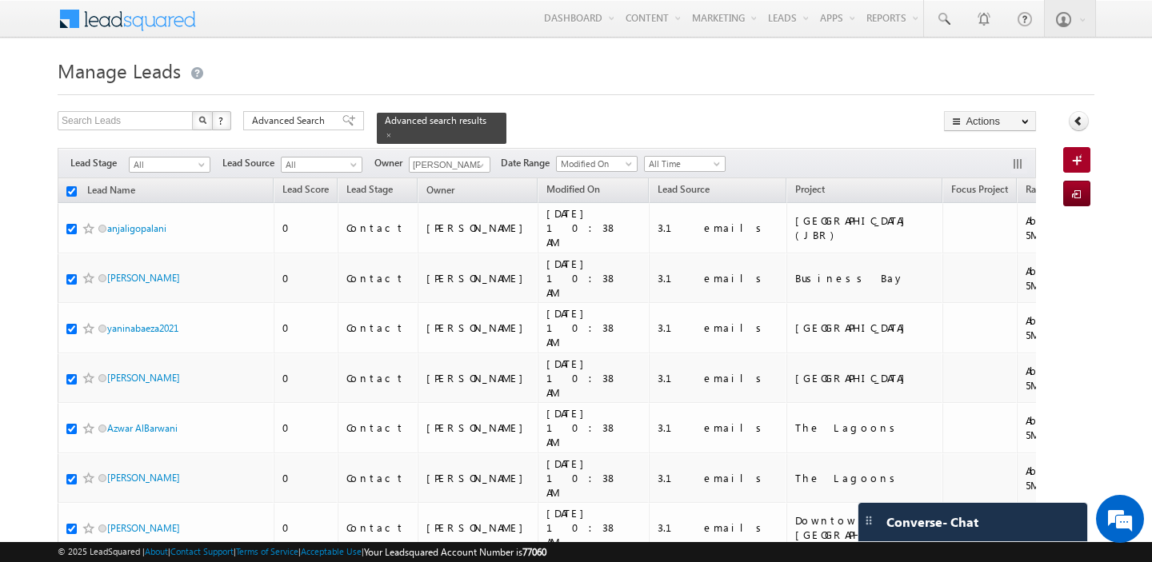
checkbox input "true"
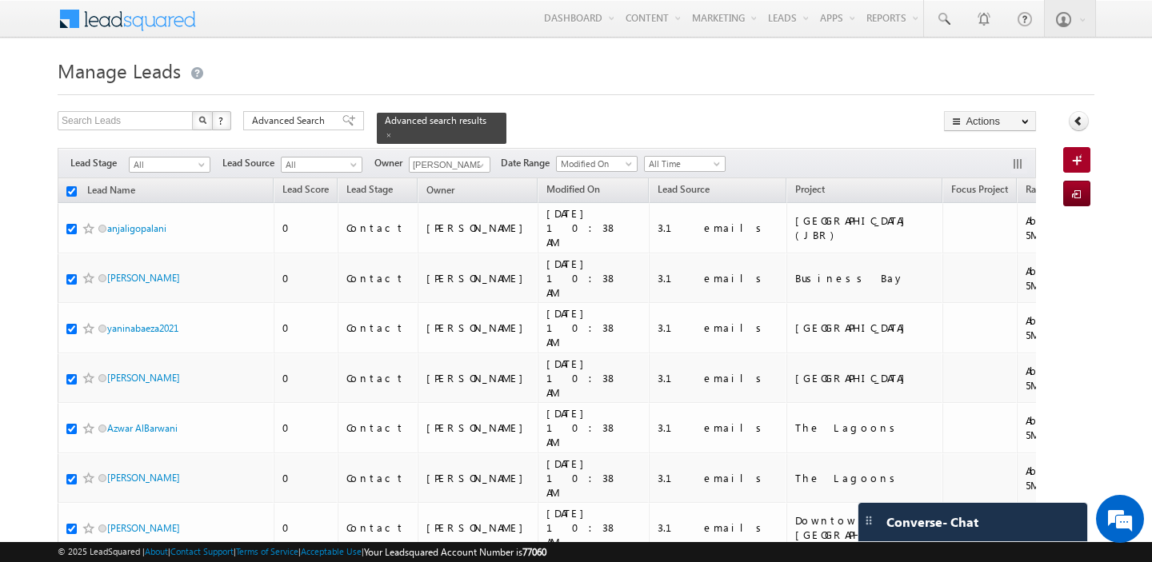
checkbox input "true"
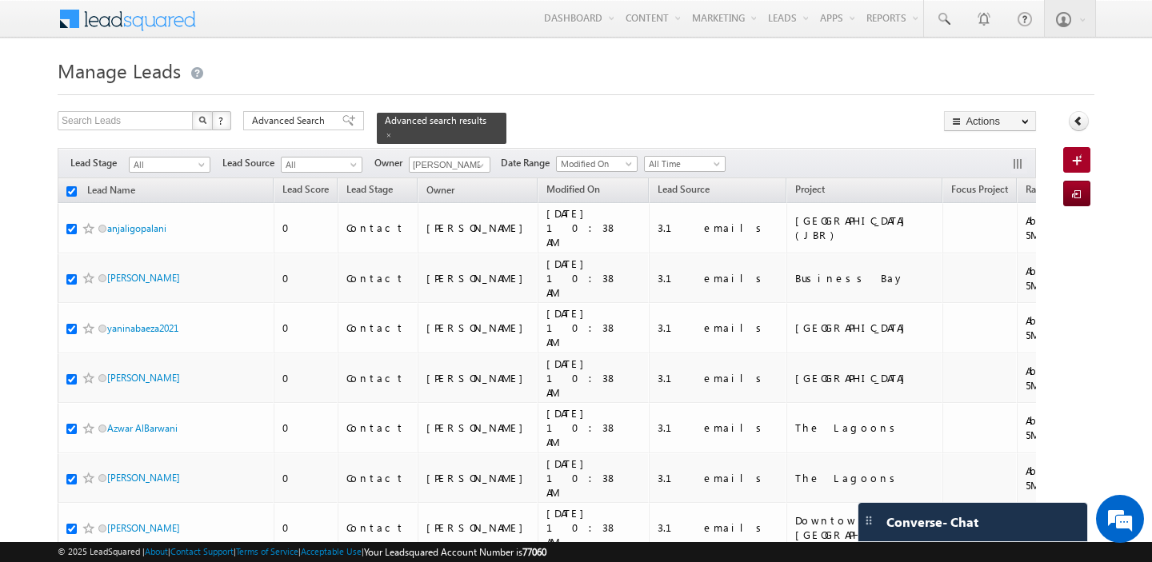
checkbox input "true"
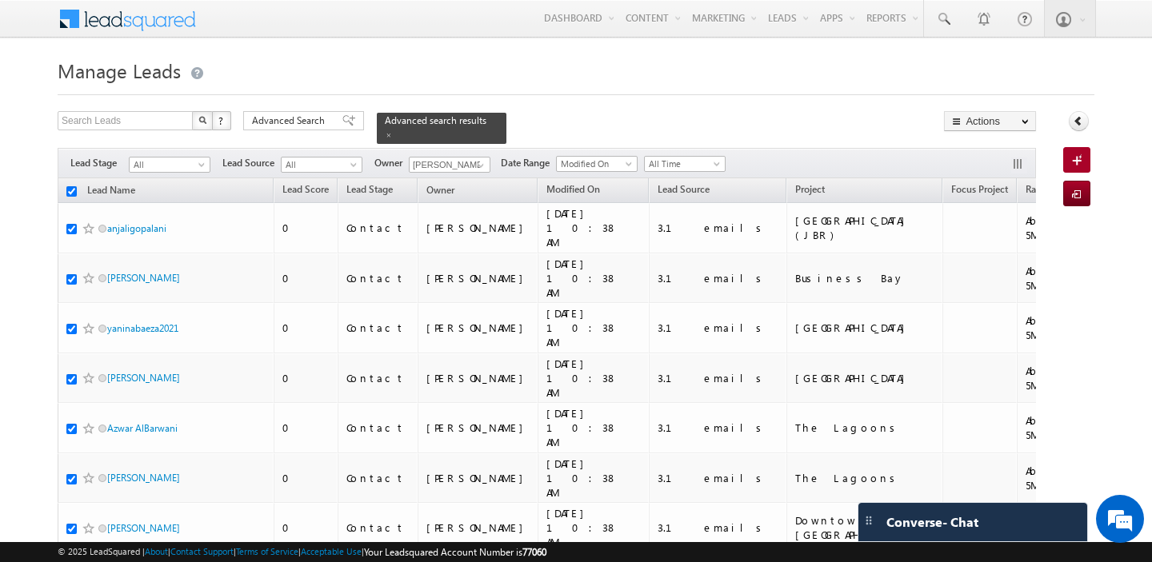
checkbox input "true"
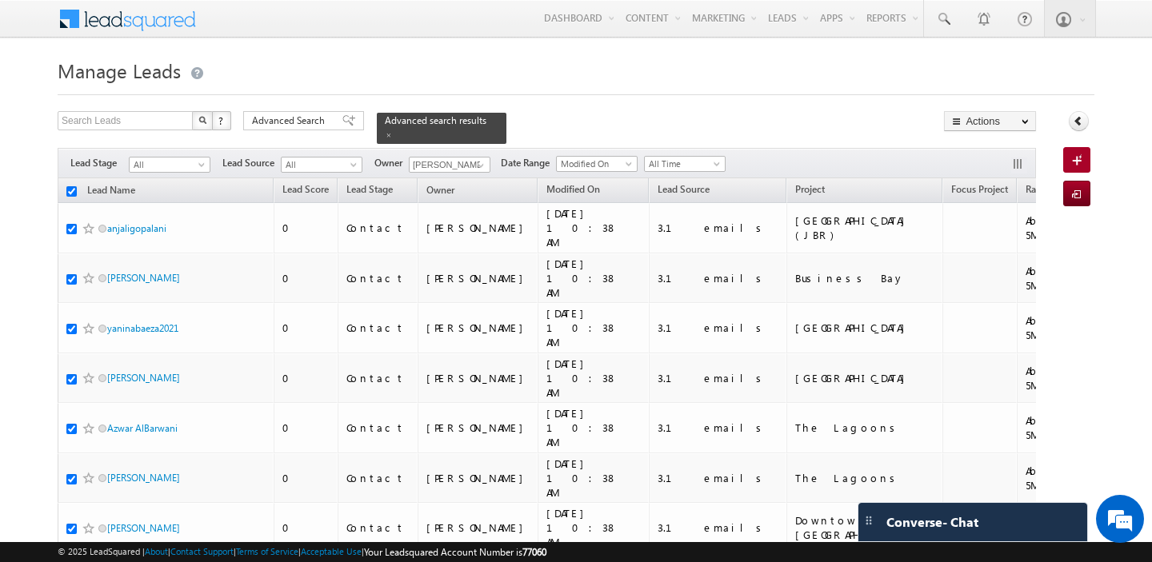
checkbox input "true"
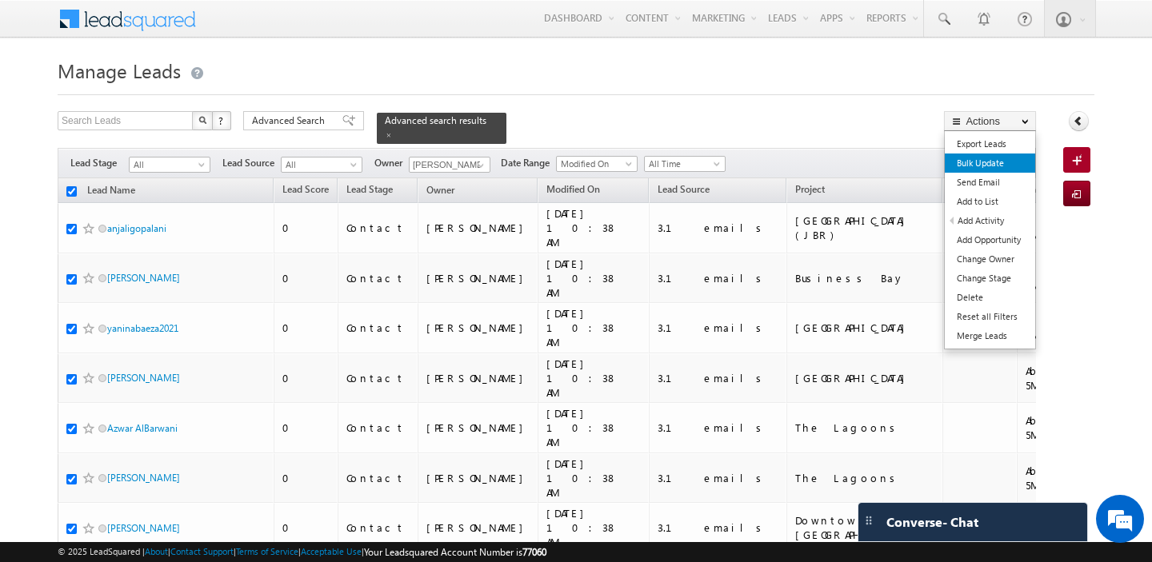
click at [997, 164] on link "Bulk Update" at bounding box center [990, 163] width 90 height 19
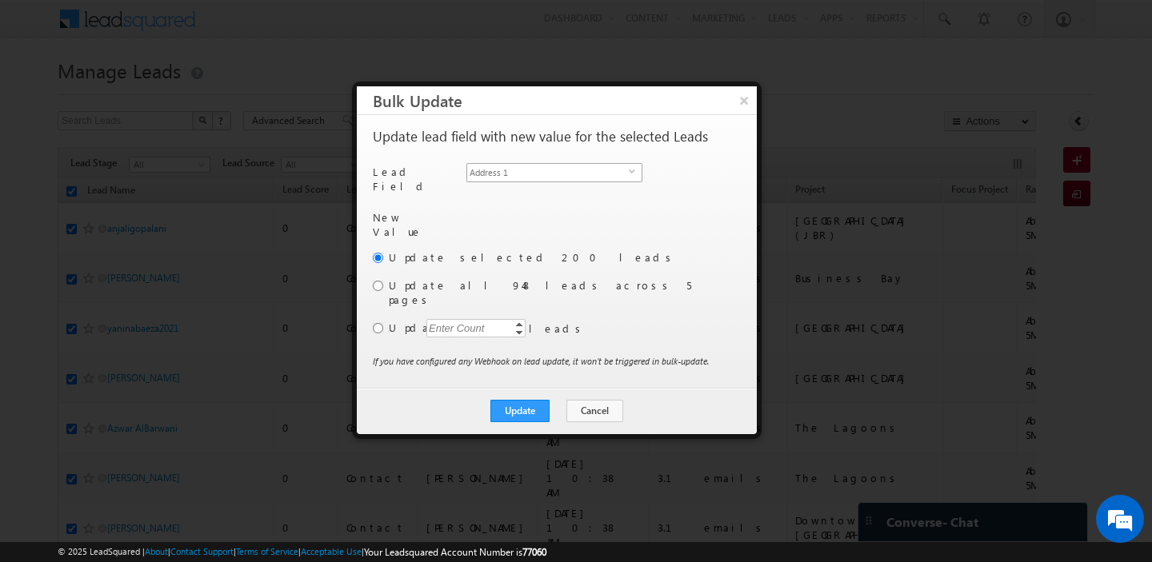
click at [583, 170] on span "Address 1" at bounding box center [548, 173] width 162 height 18
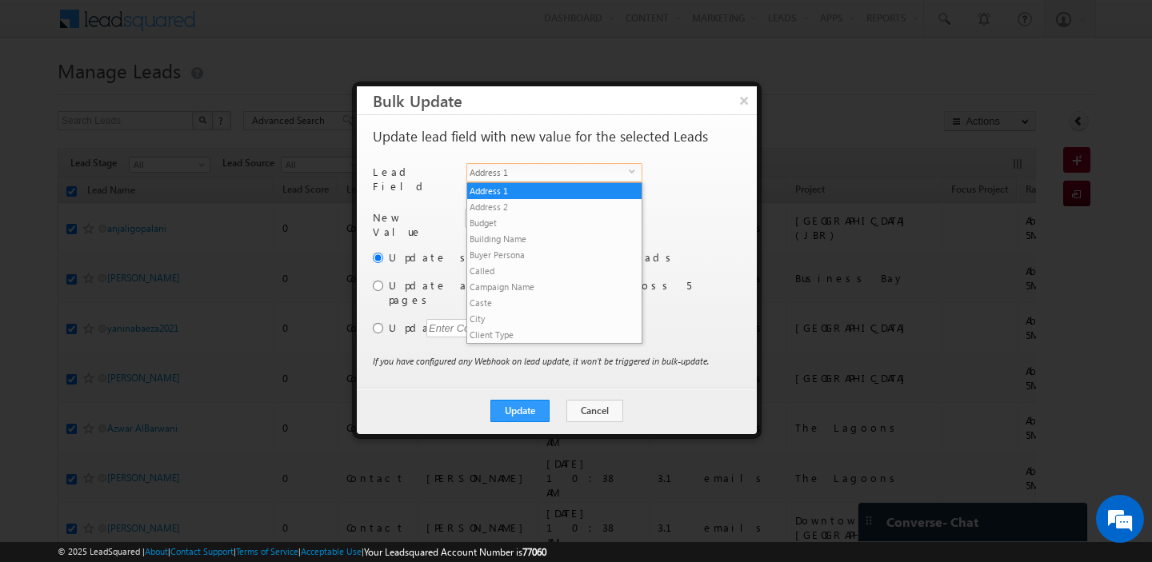
scroll to position [625, 0]
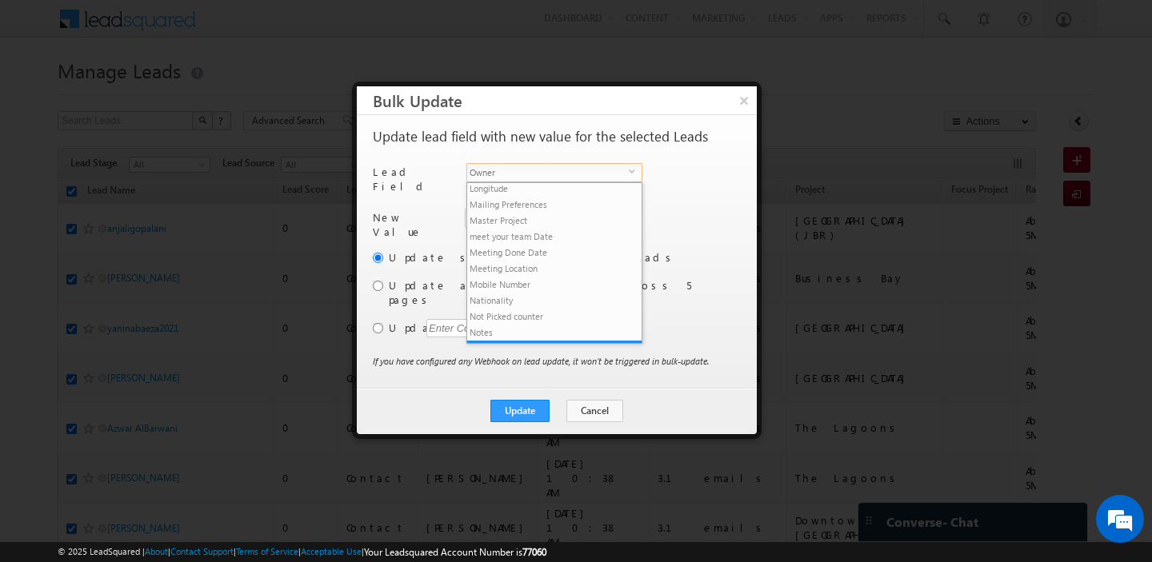
click at [566, 170] on span "Owner" at bounding box center [548, 173] width 162 height 18
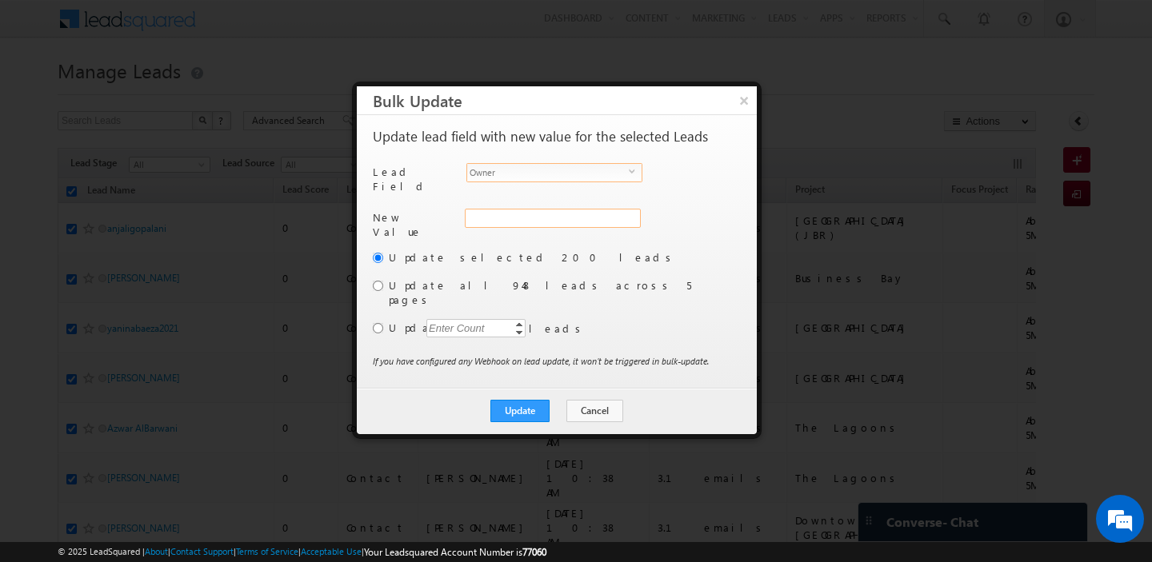
click at [534, 211] on div "Address 1" at bounding box center [551, 227] width 173 height 36
click at [534, 211] on input "hemant yogi" at bounding box center [552, 218] width 174 height 19
click at [518, 230] on link "[PERSON_NAME] [PERSON_NAME][EMAIL_ADDRESS][PERSON_NAME][DOMAIN_NAME]" at bounding box center [552, 243] width 174 height 30
click at [382, 281] on input "radio" at bounding box center [378, 286] width 10 height 10
click at [524, 400] on button "Update" at bounding box center [519, 411] width 59 height 22
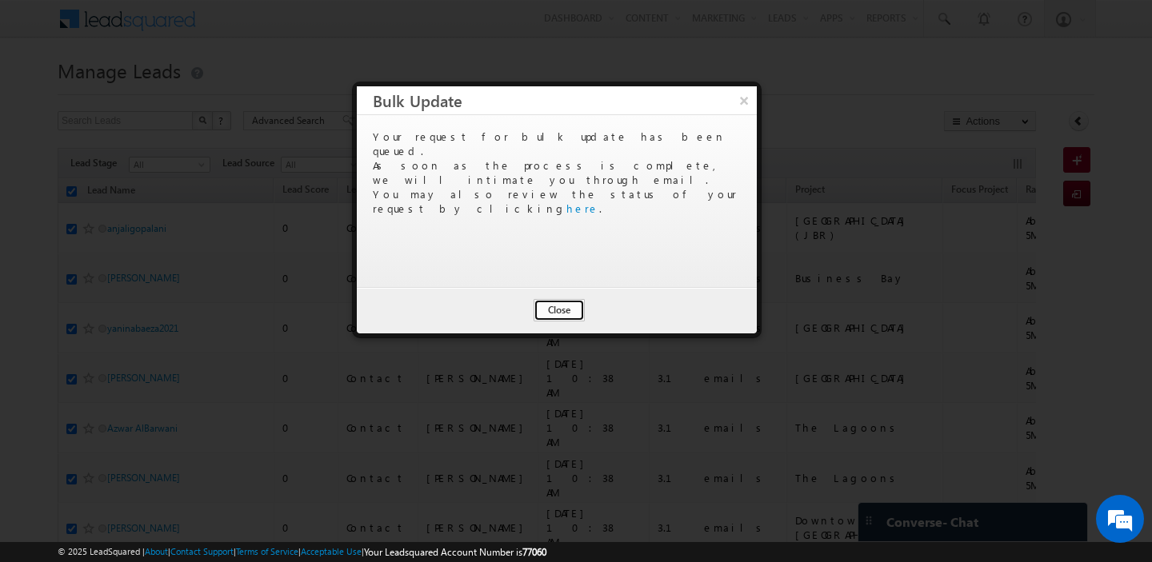
click at [554, 314] on button "Close" at bounding box center [559, 310] width 51 height 22
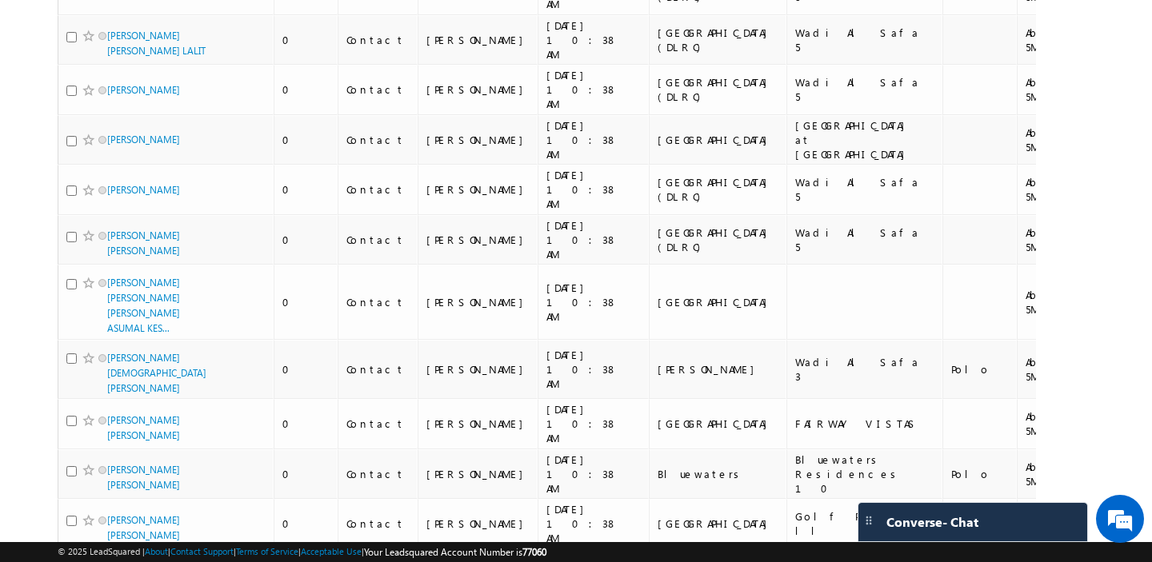
scroll to position [7667, 0]
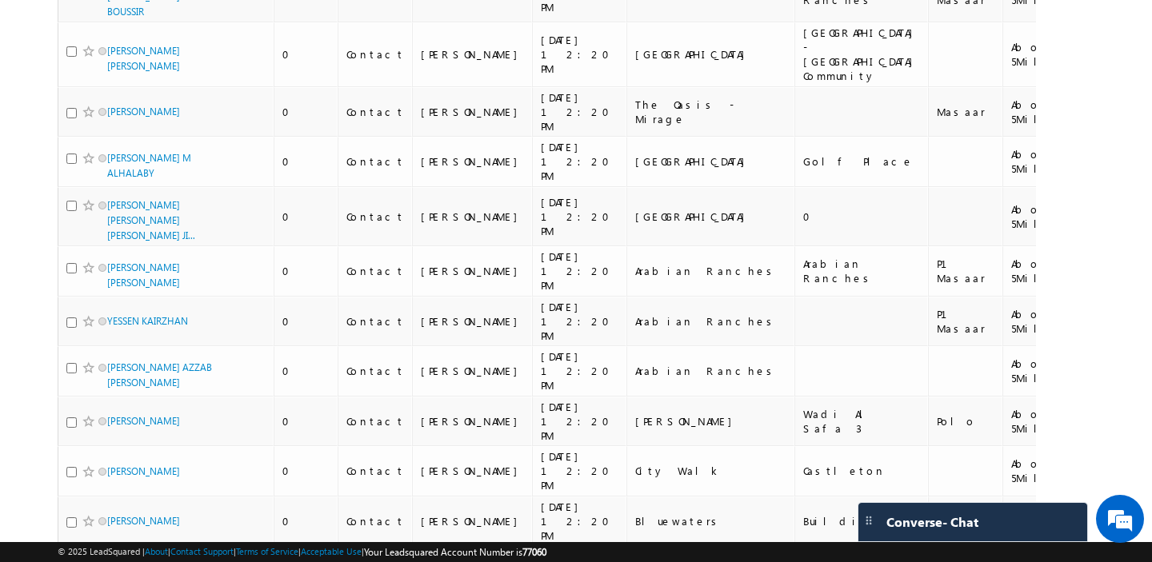
scroll to position [8349, 0]
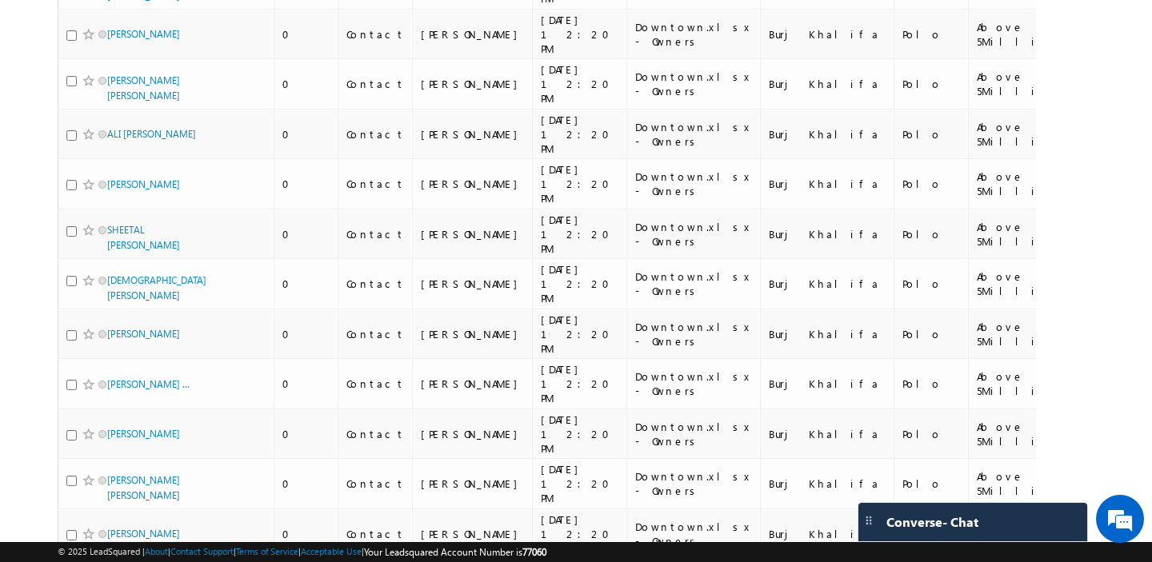
scroll to position [8390, 0]
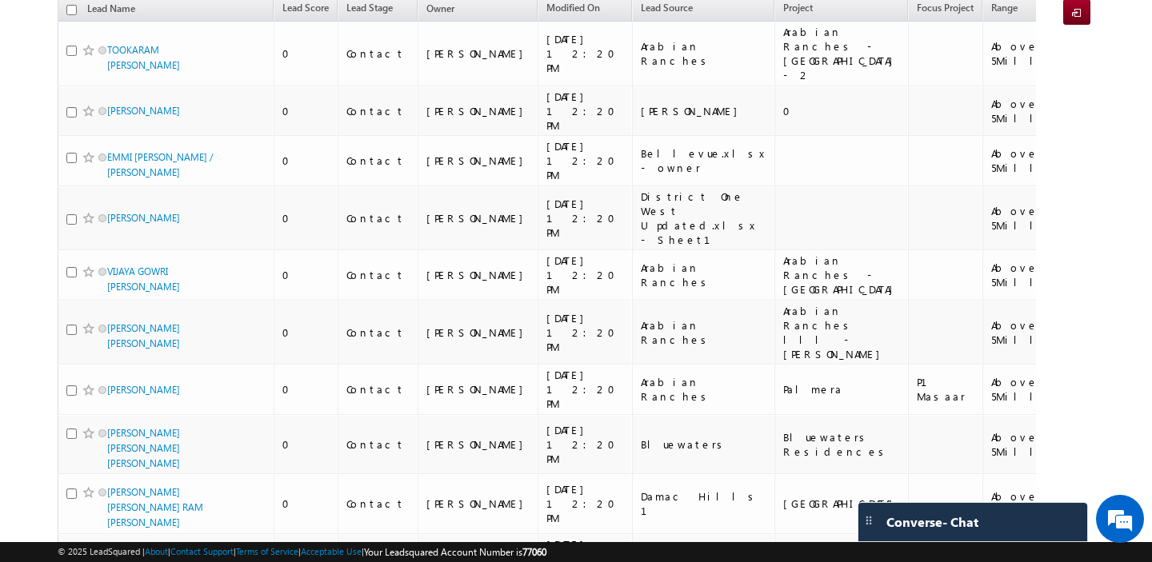
scroll to position [0, 0]
